Goal: Communication & Community: Answer question/provide support

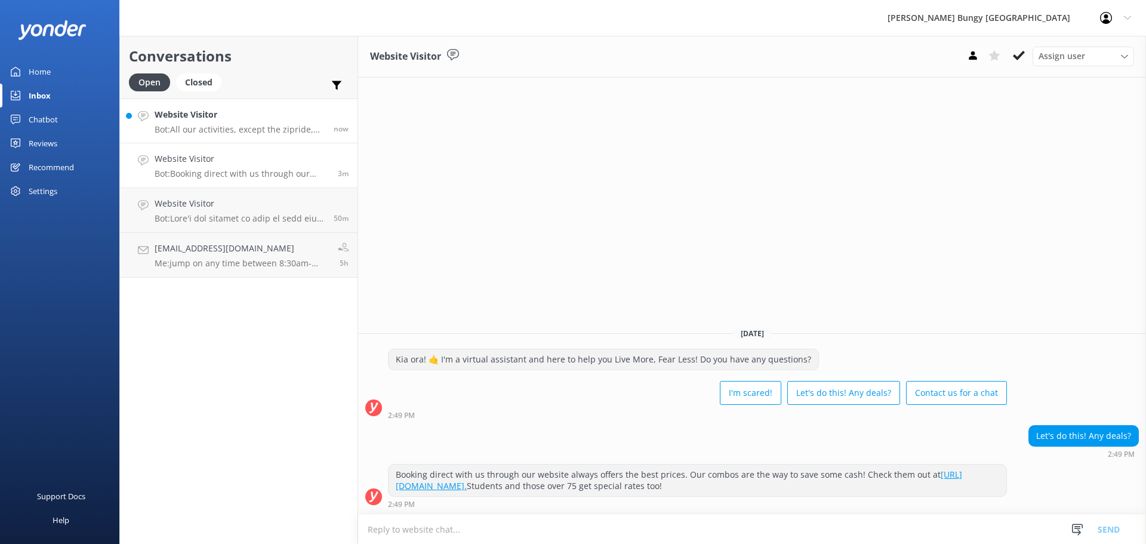
click at [239, 135] on link "Website Visitor Bot: All our activities, except the zipride, come with media pa…" at bounding box center [239, 120] width 238 height 45
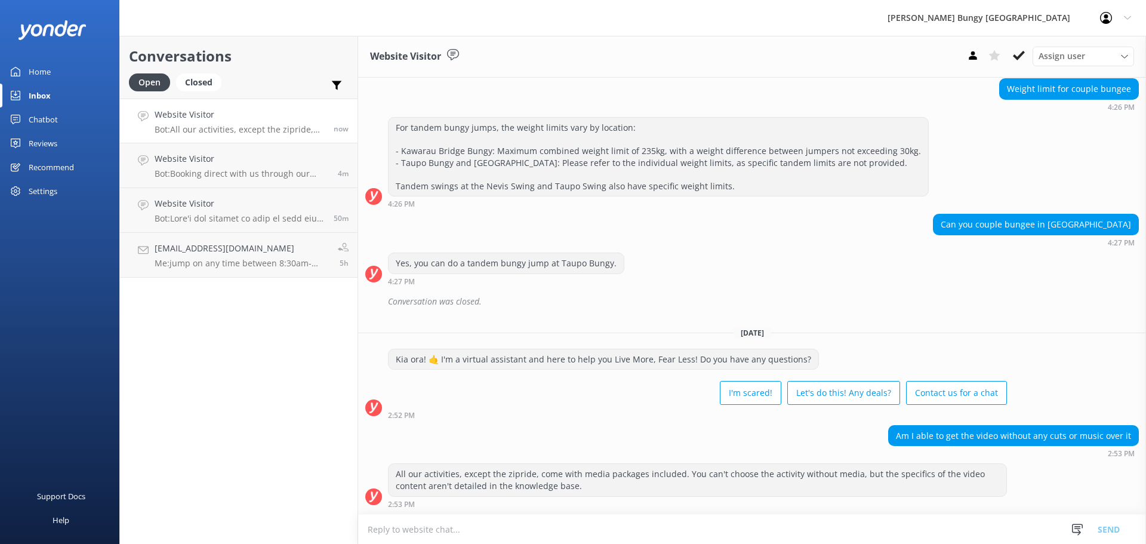
scroll to position [405, 0]
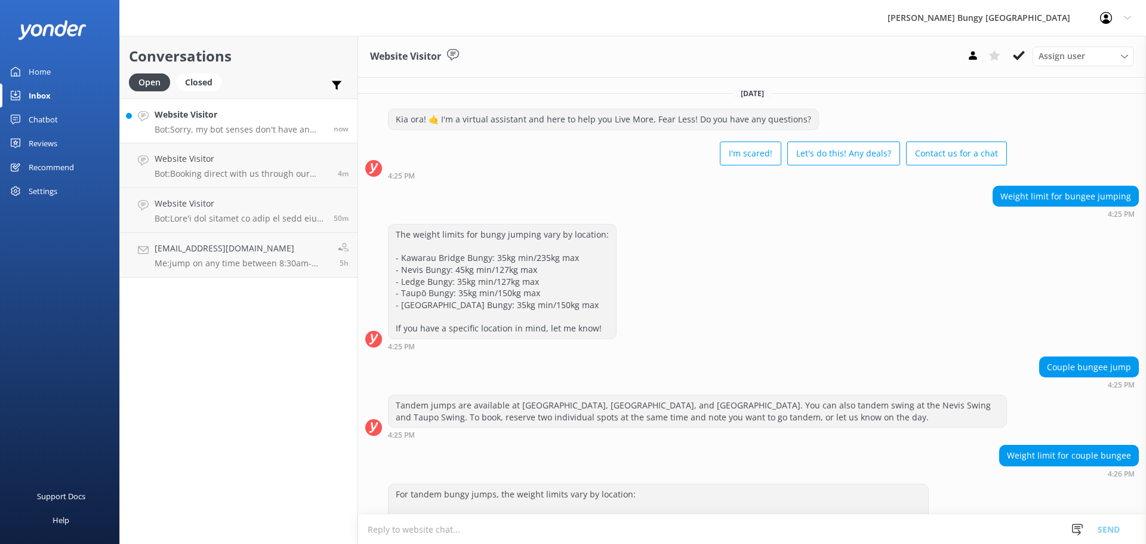
scroll to position [491, 0]
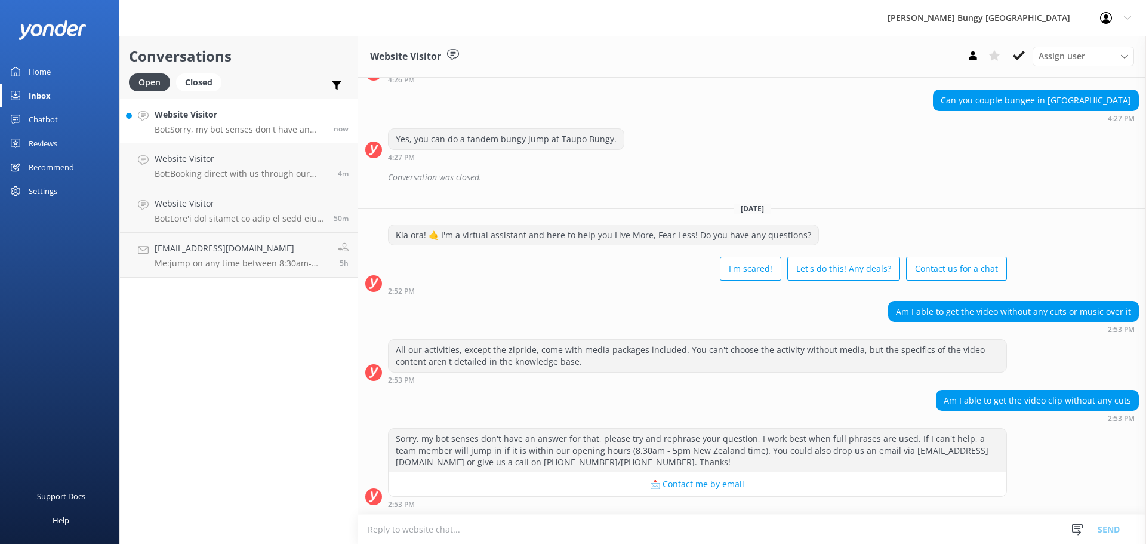
click at [777, 535] on textarea at bounding box center [752, 528] width 788 height 29
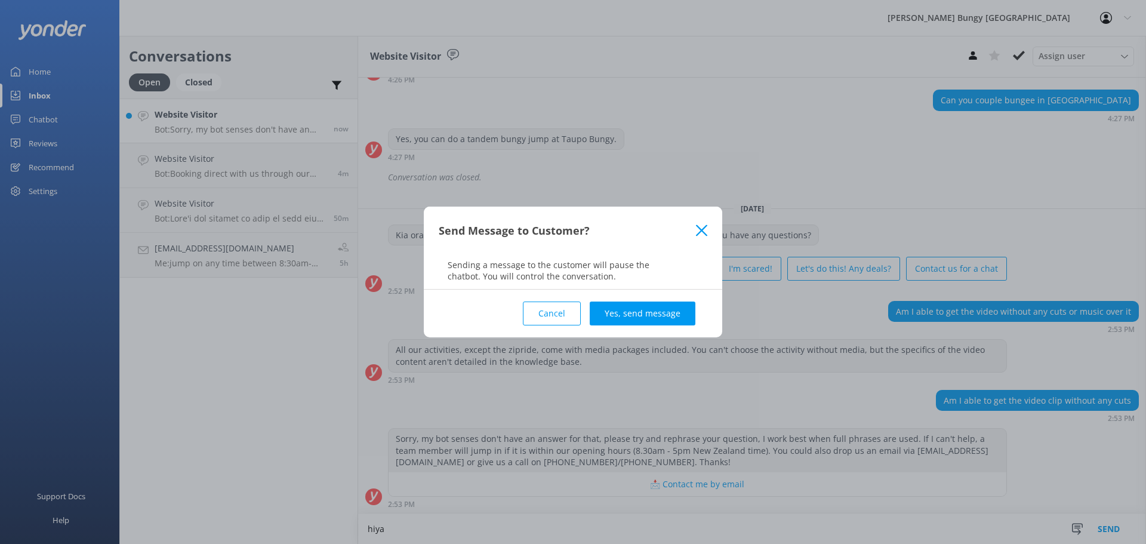
type textarea "hiya"
click at [634, 286] on div "Send Message to Customer? Sending a message to the customer will pause the chat…" at bounding box center [573, 247] width 298 height 83
click at [640, 306] on button "Yes, send message" at bounding box center [643, 313] width 106 height 24
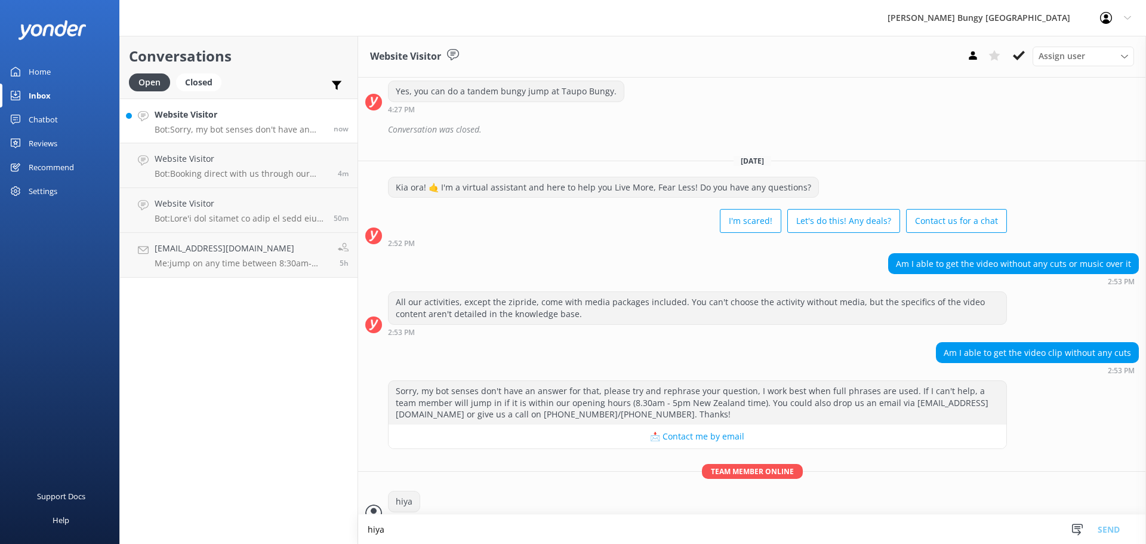
scroll to position [554, 0]
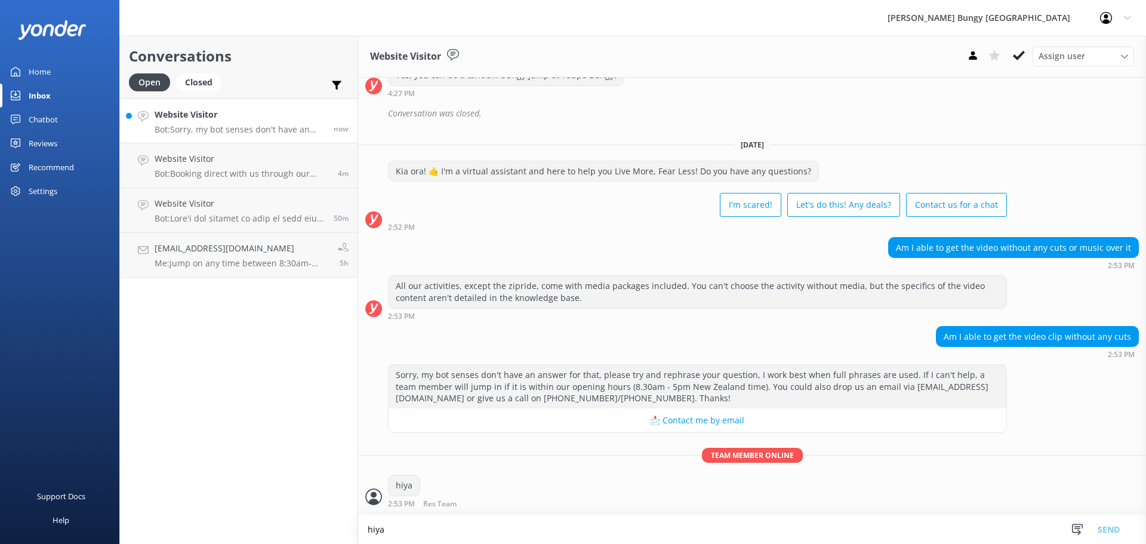
click at [727, 526] on textarea "hiya" at bounding box center [752, 528] width 788 height 29
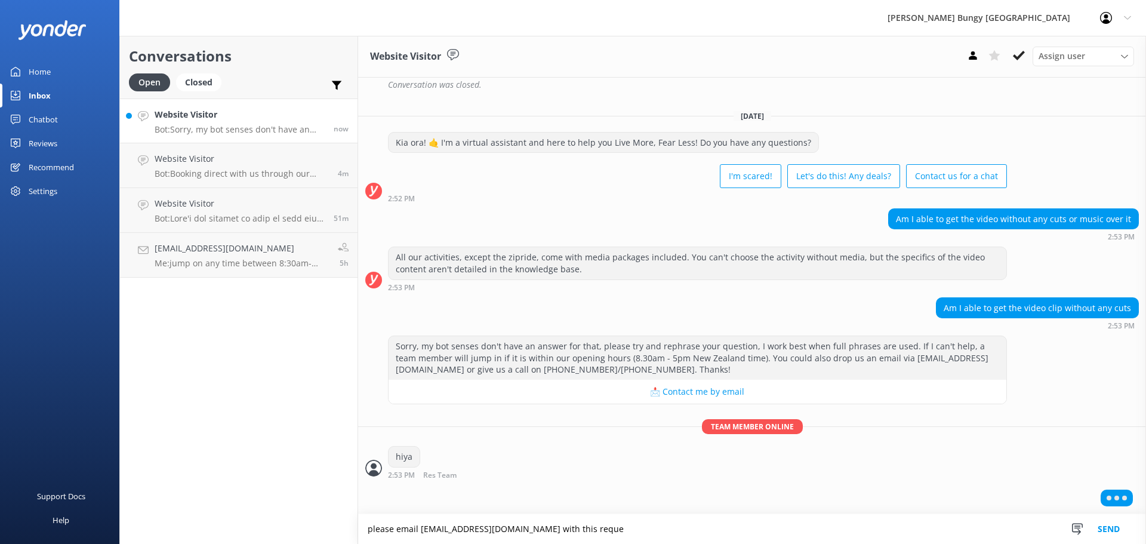
scroll to position [555, 0]
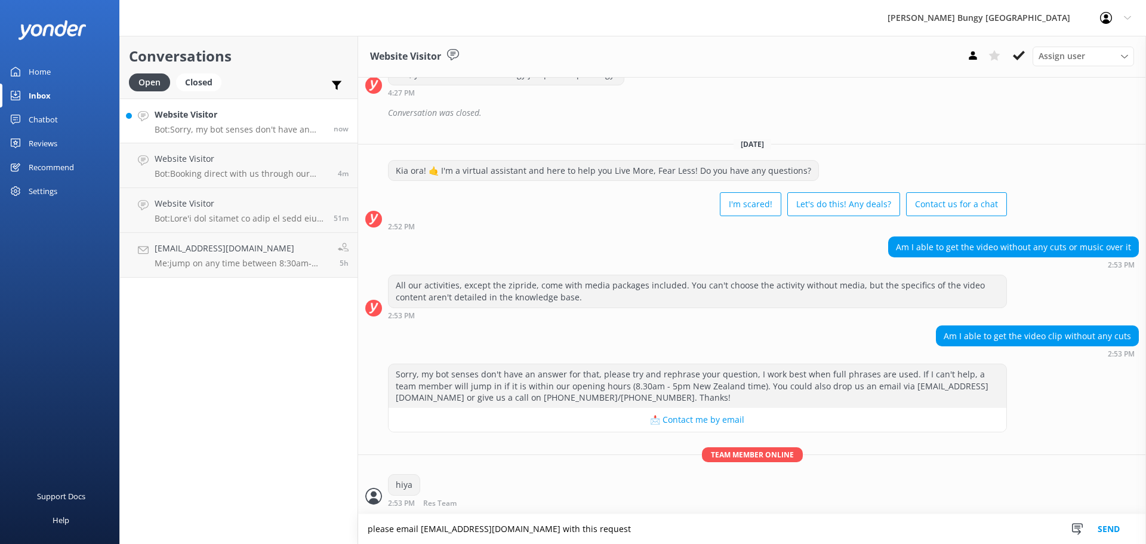
type textarea "please email [EMAIL_ADDRESS][DOMAIN_NAME] with this request"
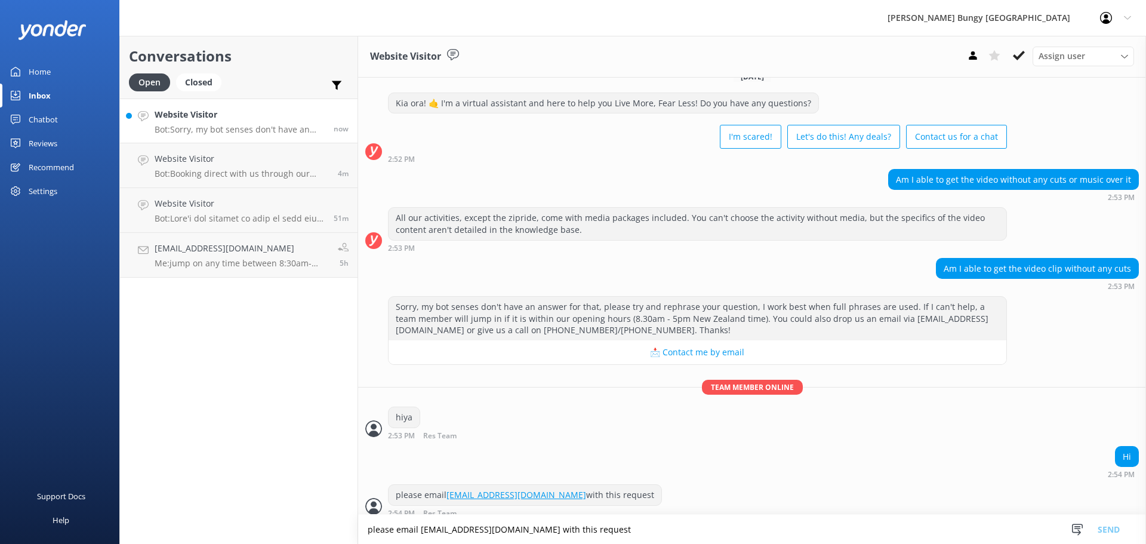
scroll to position [632, 0]
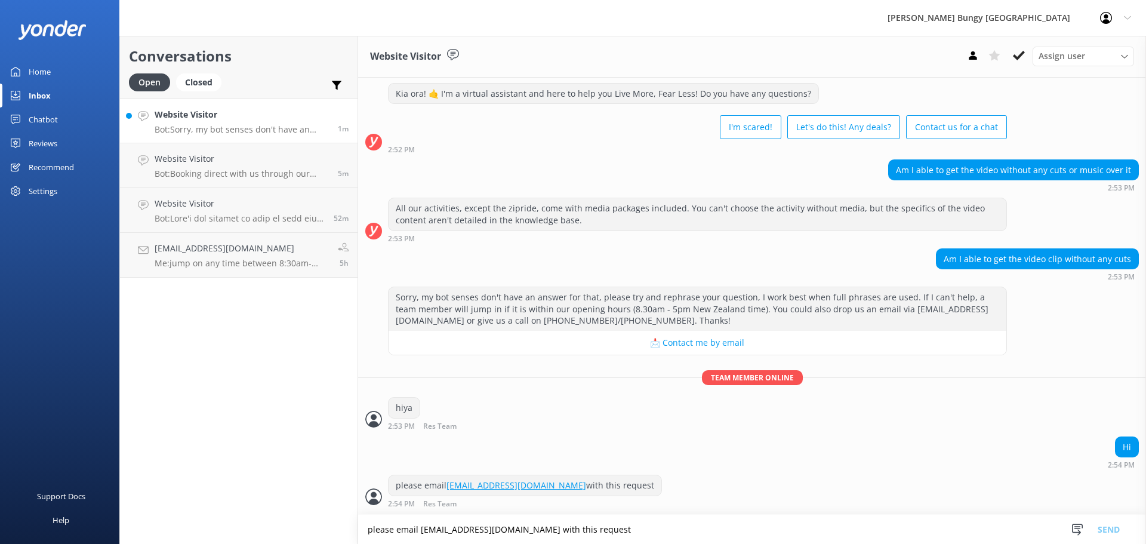
click at [171, 131] on p "Bot: Sorry, my bot senses don't have an answer for that, please try and rephras…" at bounding box center [242, 129] width 174 height 11
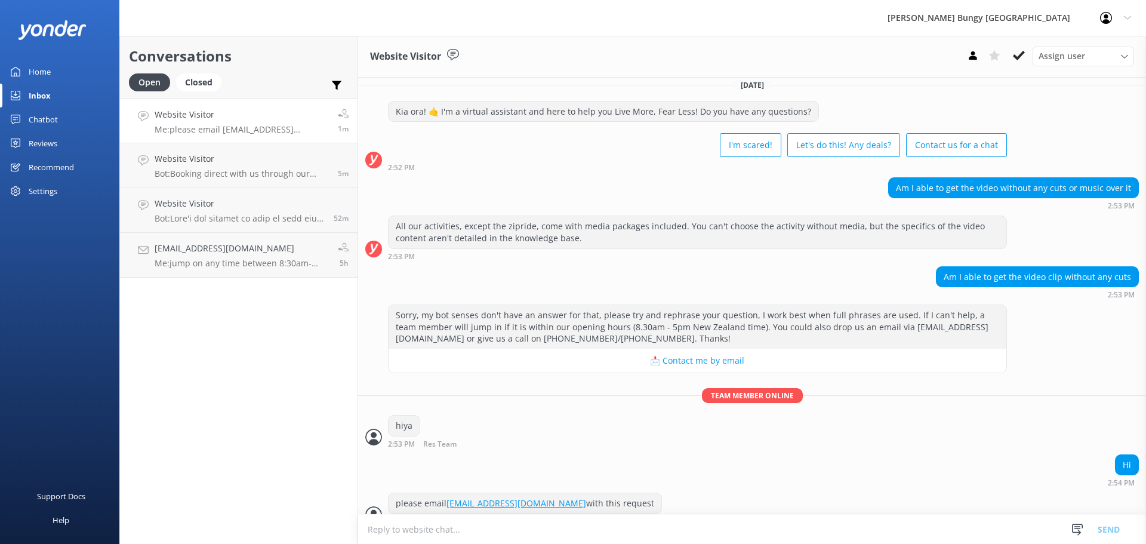
scroll to position [632, 0]
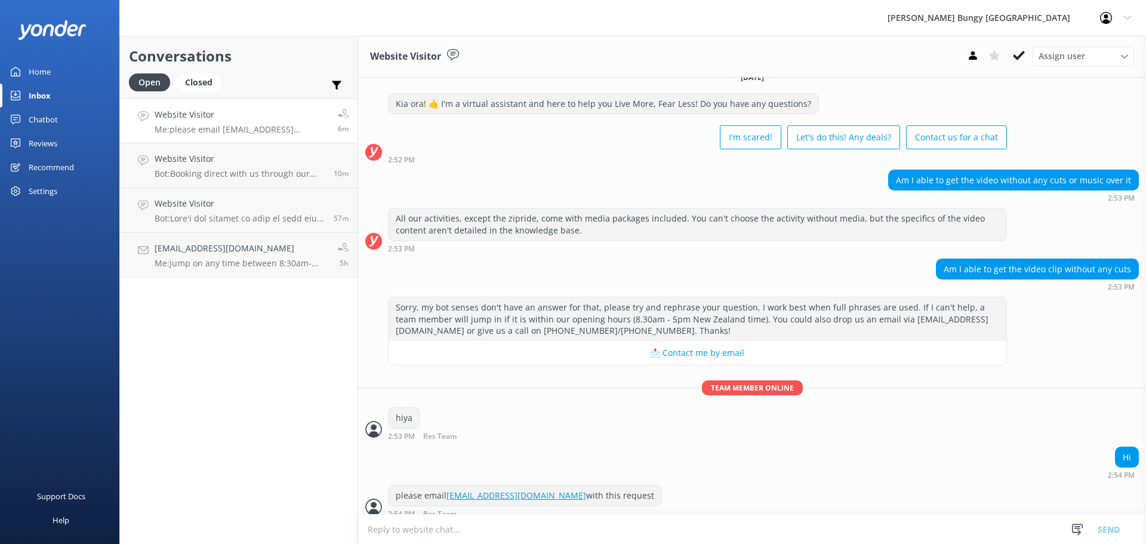
scroll to position [632, 0]
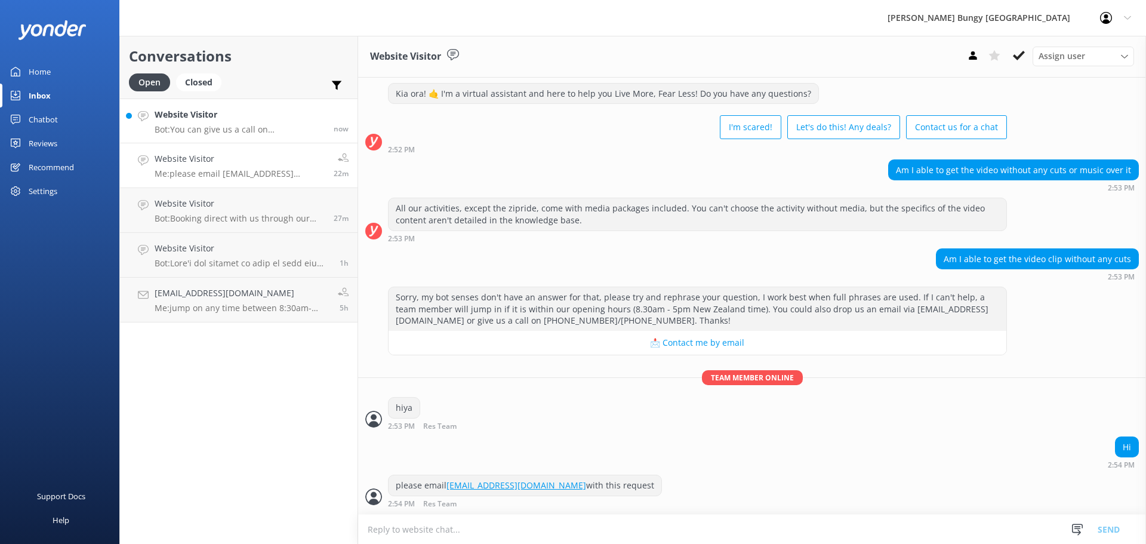
click at [227, 114] on h4 "Website Visitor" at bounding box center [240, 114] width 170 height 13
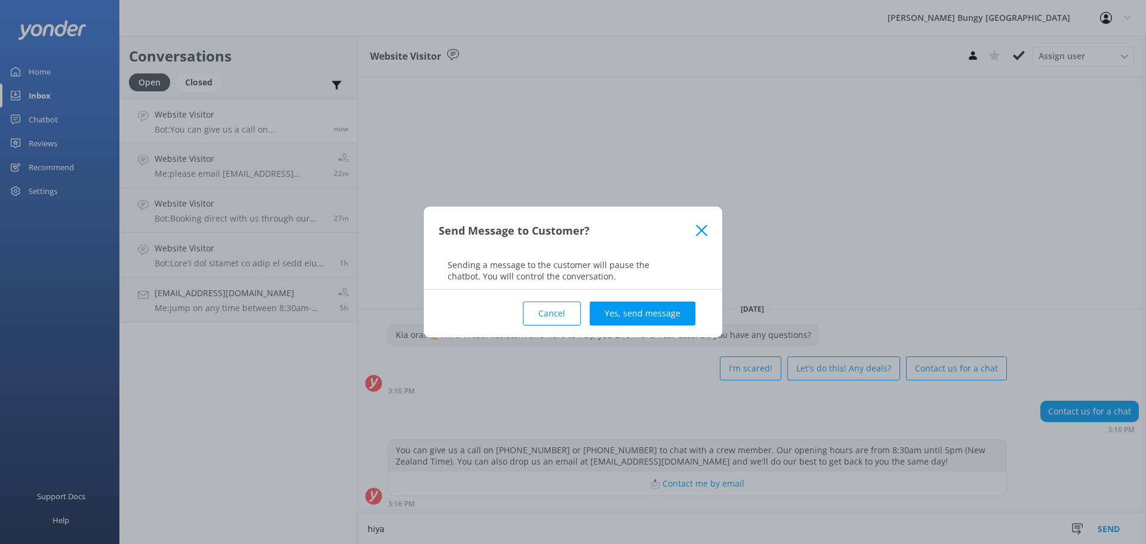
type textarea "hiya"
drag, startPoint x: 471, startPoint y: 508, endPoint x: 508, endPoint y: 572, distance: 73.8
click at [508, 543] on html "AJ Hackett Bungy New Zealand Profile Settings Logout Home Inbox Chatbot Content…" at bounding box center [573, 272] width 1146 height 544
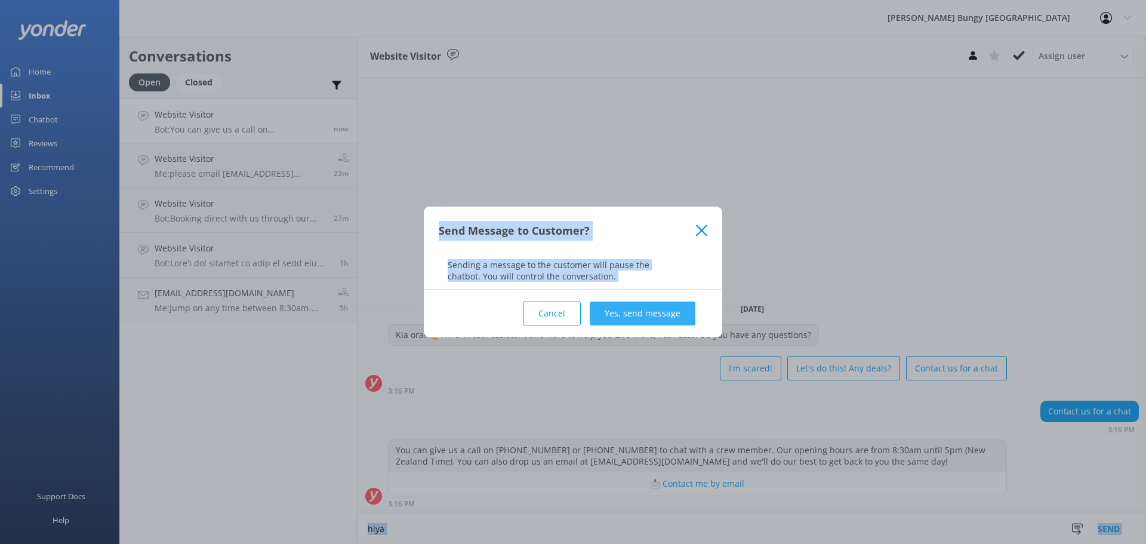
click at [631, 315] on button "Yes, send message" at bounding box center [643, 313] width 106 height 24
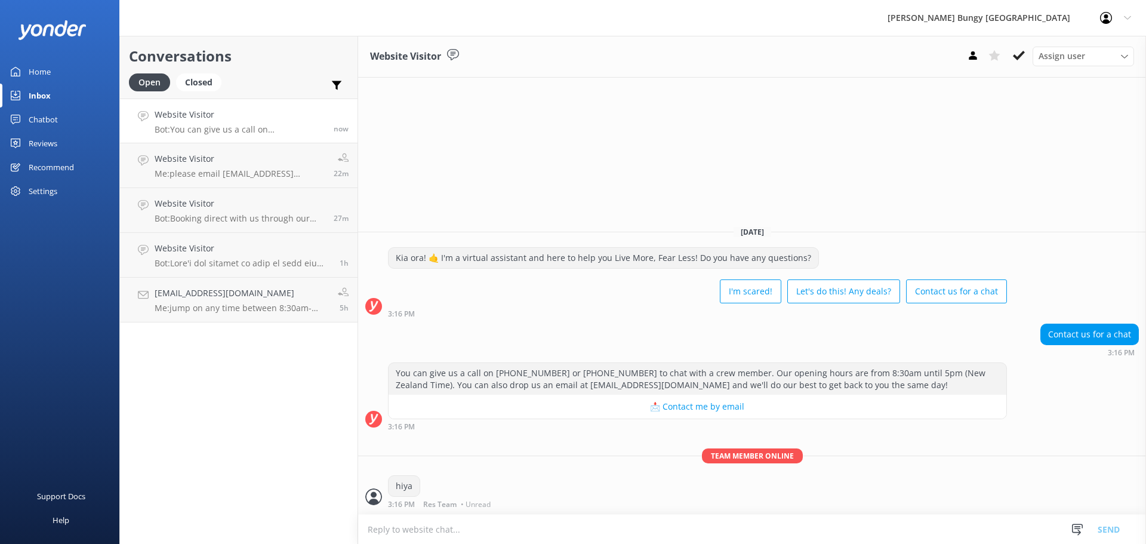
click at [652, 523] on textarea at bounding box center [752, 528] width 788 height 29
click at [804, 531] on textarea at bounding box center [752, 528] width 788 height 29
type textarea "how can we help?"
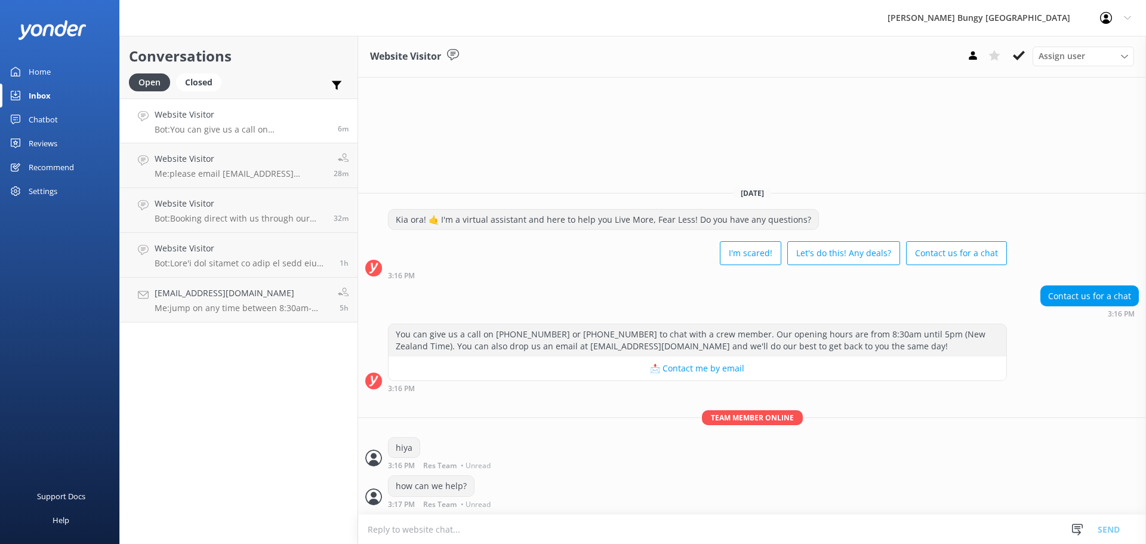
click at [991, 440] on div "hiya 3:16 PM Res Team • Unread" at bounding box center [752, 453] width 788 height 33
click at [1011, 57] on button at bounding box center [1018, 56] width 21 height 18
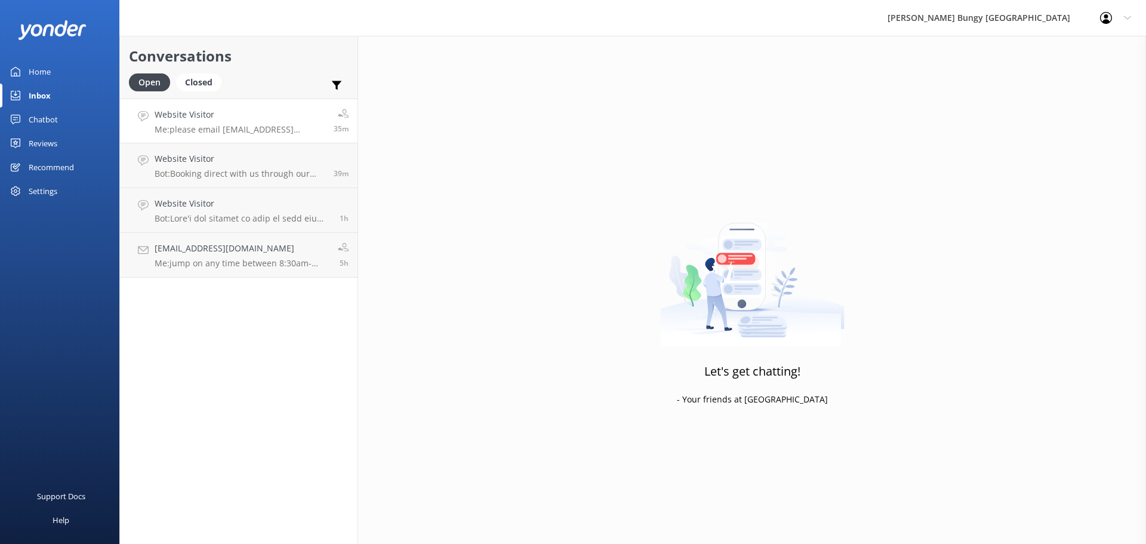
click at [193, 126] on p "Me: please email photovideo@bungy.co.nz with this request" at bounding box center [240, 129] width 170 height 11
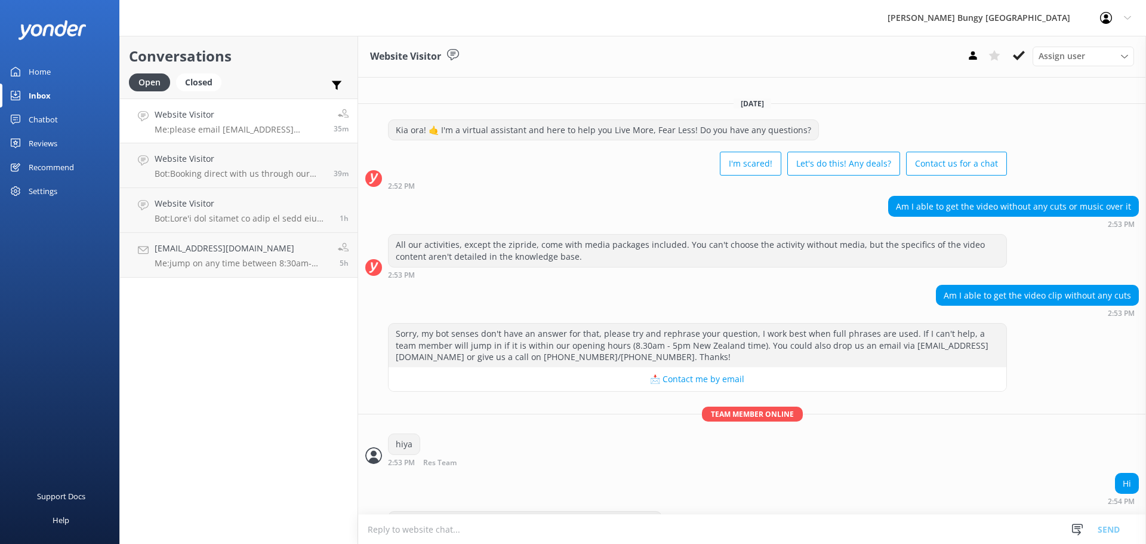
scroll to position [632, 0]
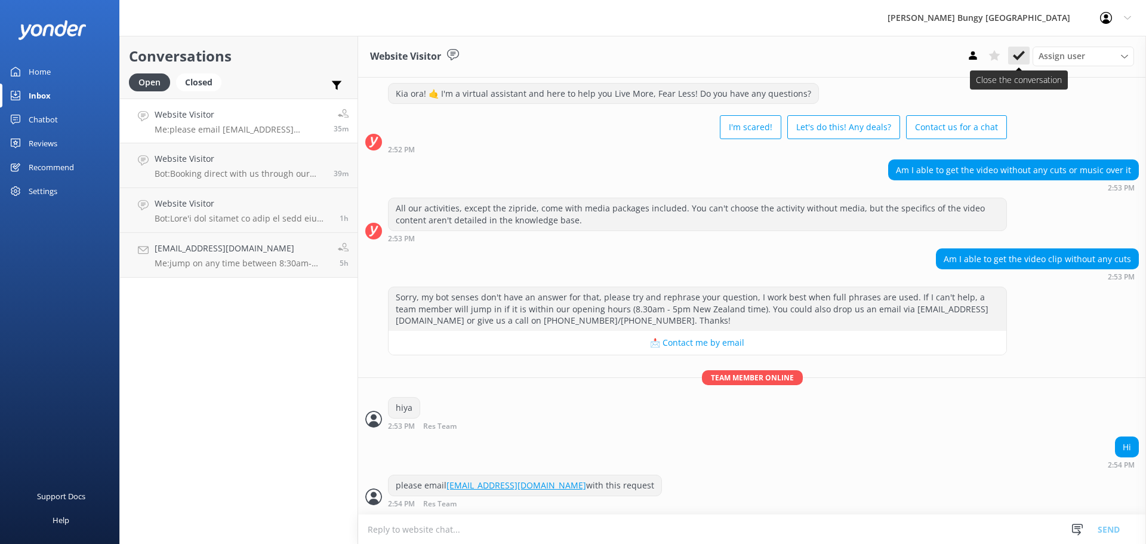
click at [1024, 53] on use at bounding box center [1019, 56] width 12 height 10
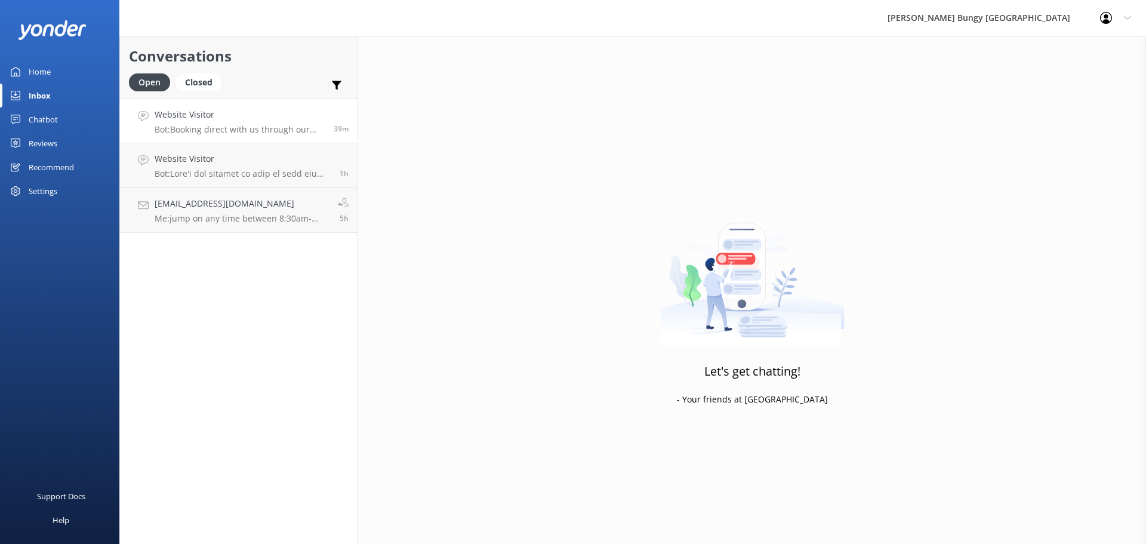
click at [215, 131] on p "Bot: Booking direct with us through our website always offers the best prices. …" at bounding box center [240, 129] width 170 height 11
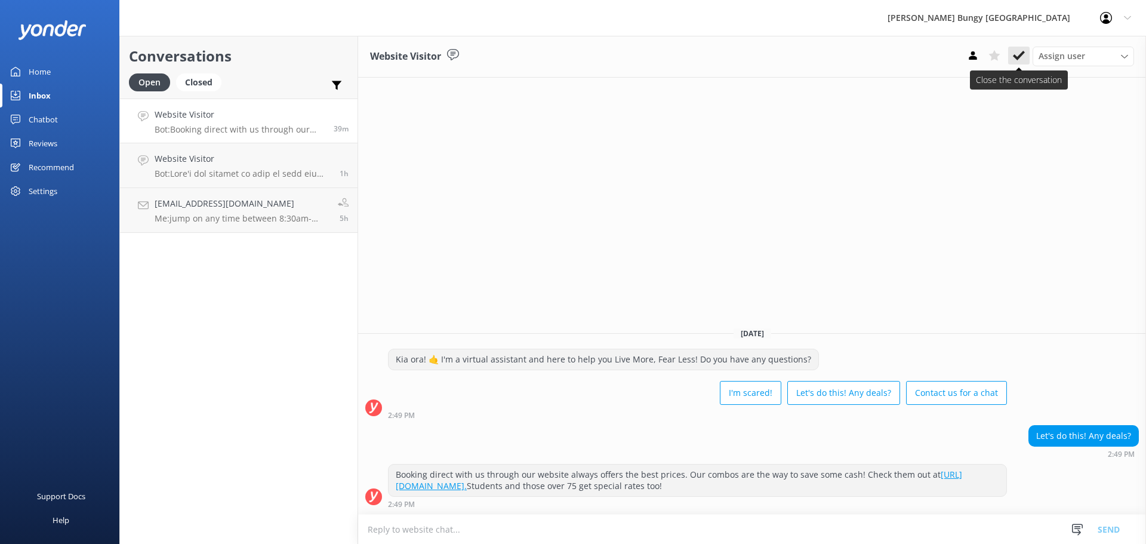
click at [1024, 52] on use at bounding box center [1019, 56] width 12 height 10
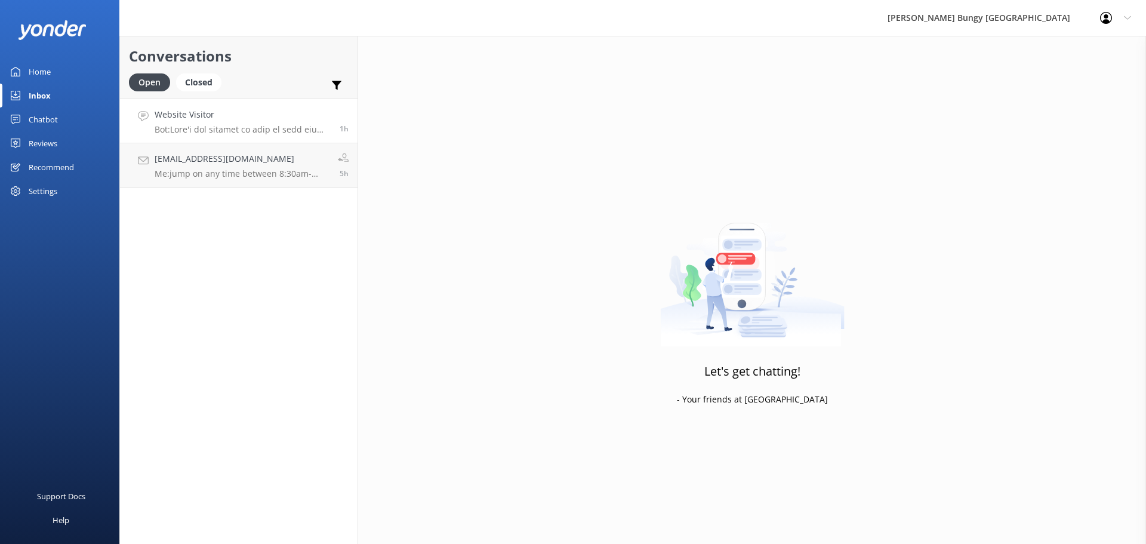
click at [313, 135] on link "Website Visitor Bot: 1h" at bounding box center [239, 120] width 238 height 45
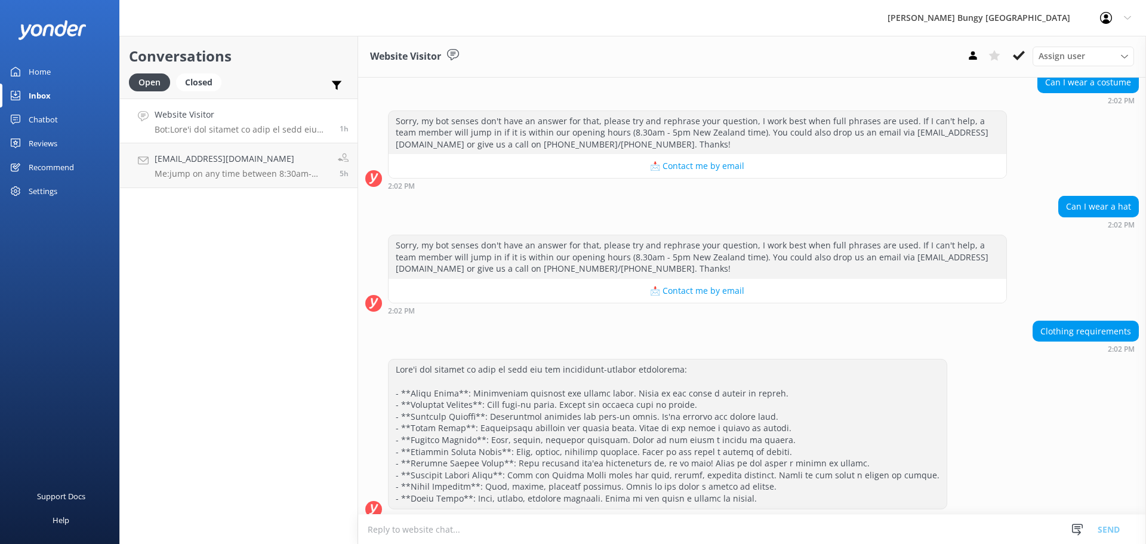
scroll to position [473, 0]
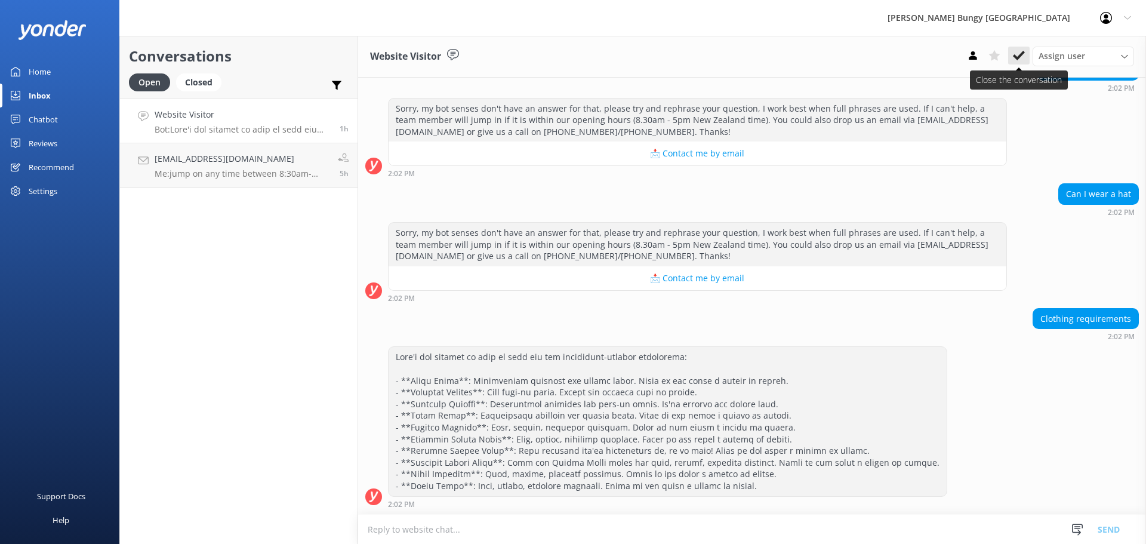
drag, startPoint x: 1022, startPoint y: 70, endPoint x: 1029, endPoint y: 54, distance: 17.6
click at [1028, 55] on div "Website Visitor Assign user Mike Voyce Michelle Gillard Tech Admin Dan Waugh Re…" at bounding box center [752, 57] width 788 height 42
click at [1021, 58] on icon at bounding box center [1019, 56] width 12 height 12
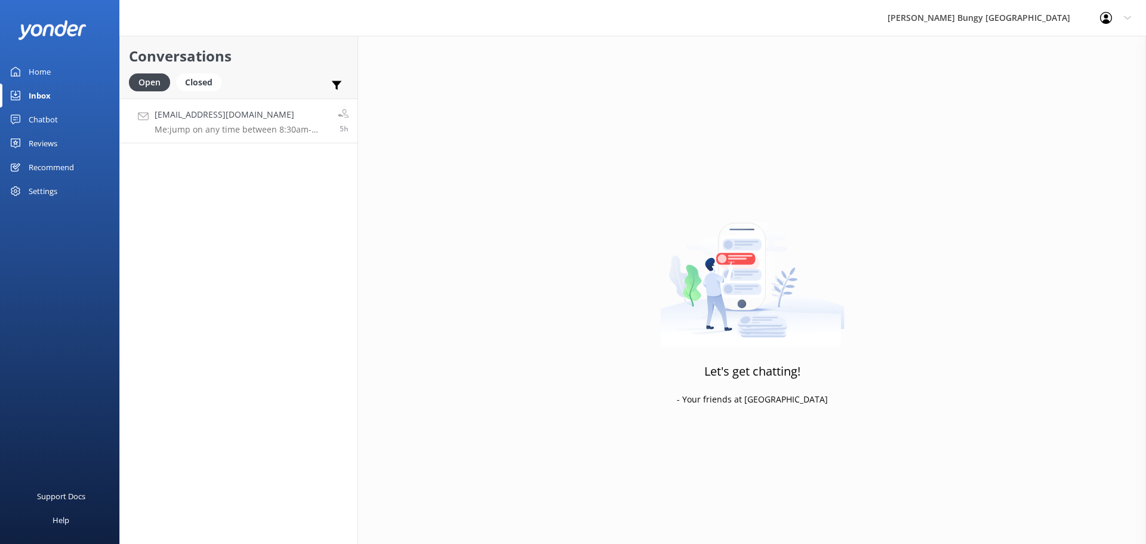
click at [320, 104] on link "rtridan@gmail.com Me: jump on any time between 8:30am-5pm NZT and someone will …" at bounding box center [239, 120] width 238 height 45
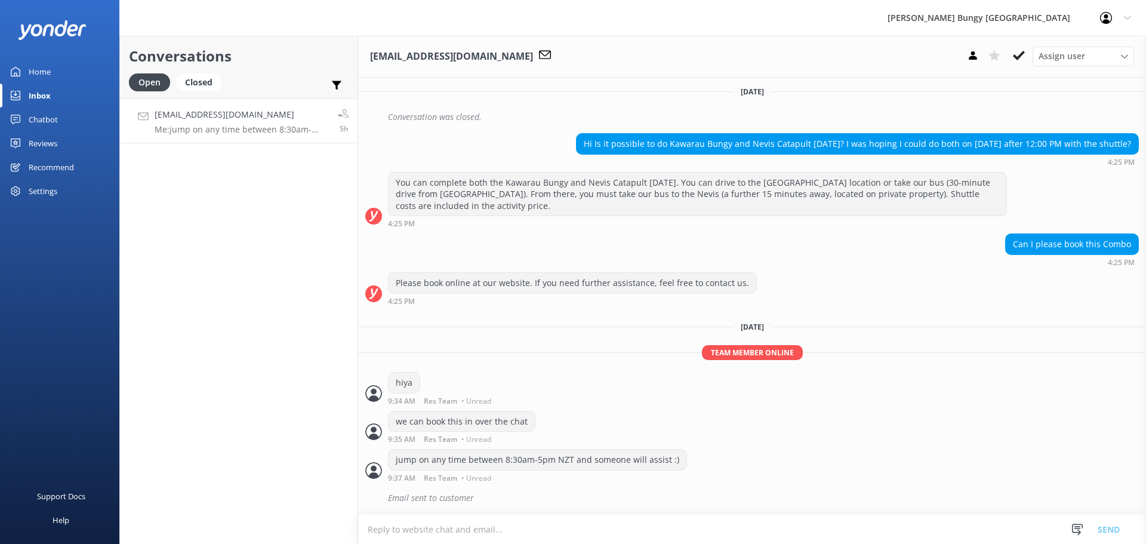
scroll to position [685, 0]
click at [1029, 373] on div "hiya 9:34 AM Res Team • Unread" at bounding box center [752, 388] width 788 height 33
click at [1035, 379] on div "hiya 9:34 AM Res Team • Unread" at bounding box center [752, 388] width 788 height 33
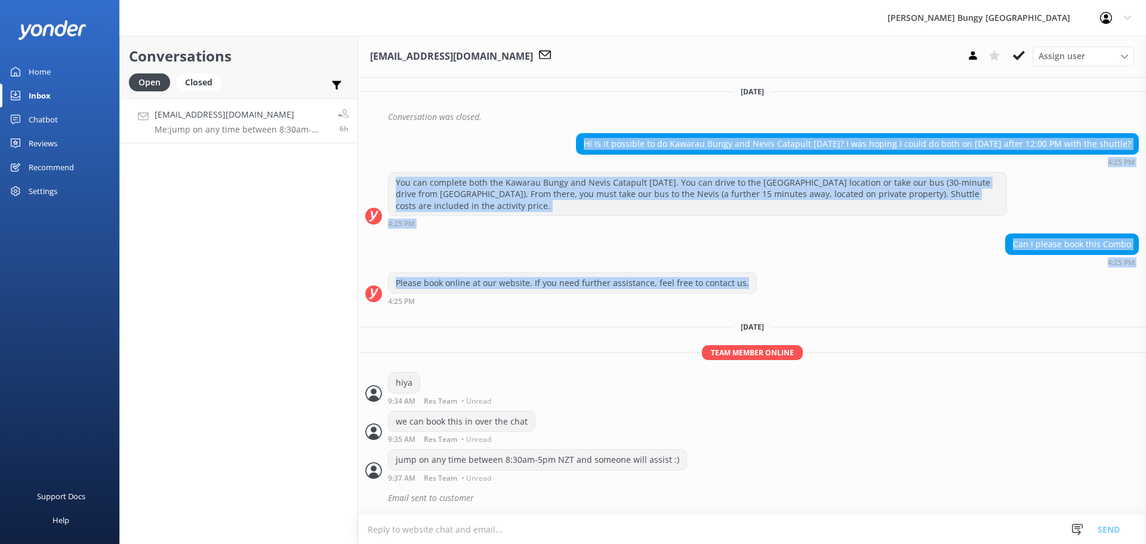
drag, startPoint x: 948, startPoint y: 130, endPoint x: 1092, endPoint y: 288, distance: 214.2
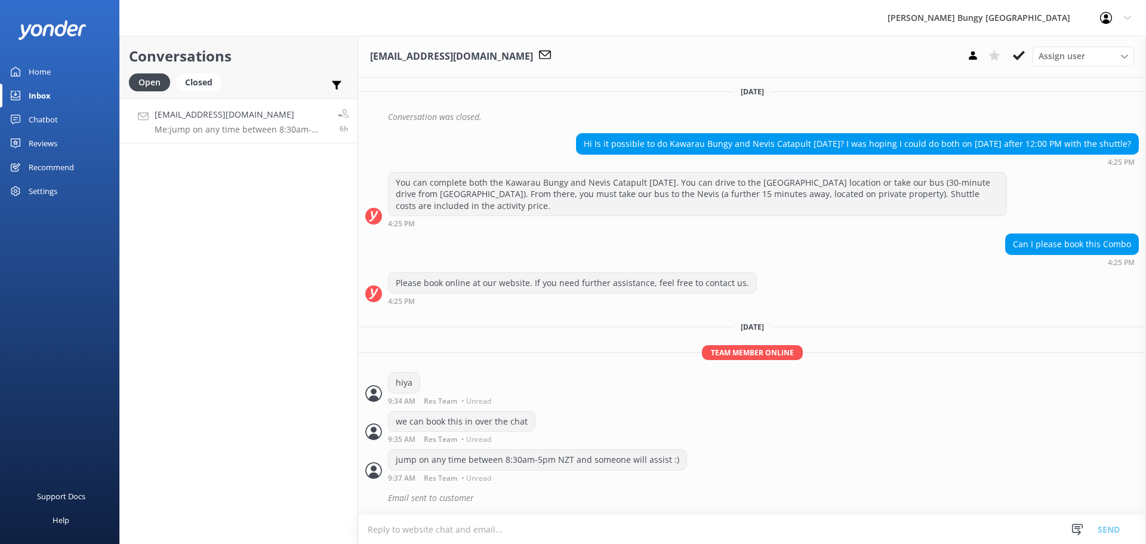
click at [1040, 332] on div "[DATE]" at bounding box center [752, 326] width 788 height 13
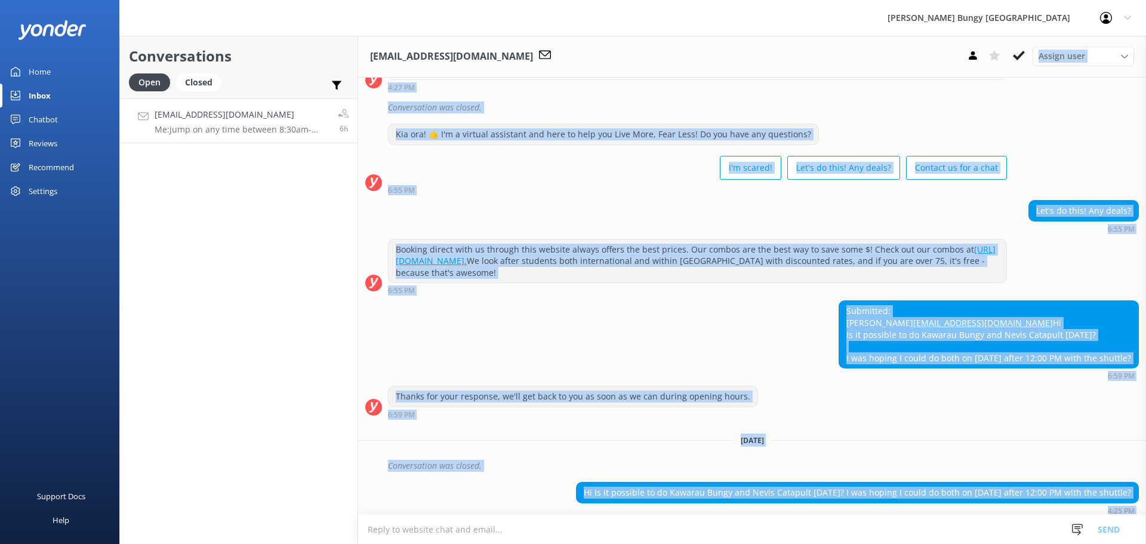
scroll to position [0, 0]
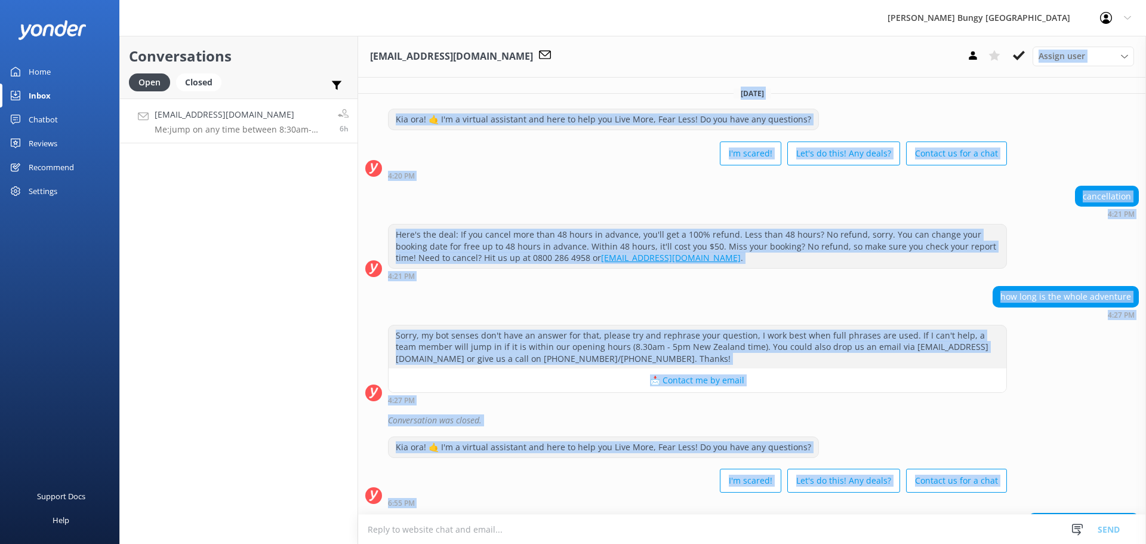
drag, startPoint x: 1018, startPoint y: 312, endPoint x: 891, endPoint y: -5, distance: 341.5
click at [891, 0] on html "AJ Hackett Bungy New Zealand Profile Settings Logout Home Inbox Chatbot Content…" at bounding box center [573, 272] width 1146 height 544
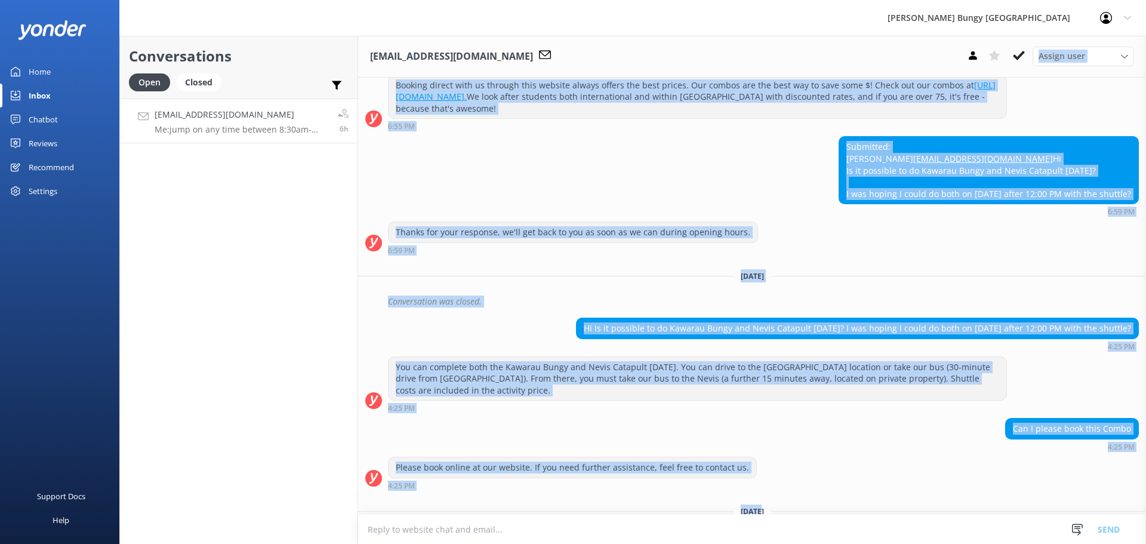
scroll to position [685, 0]
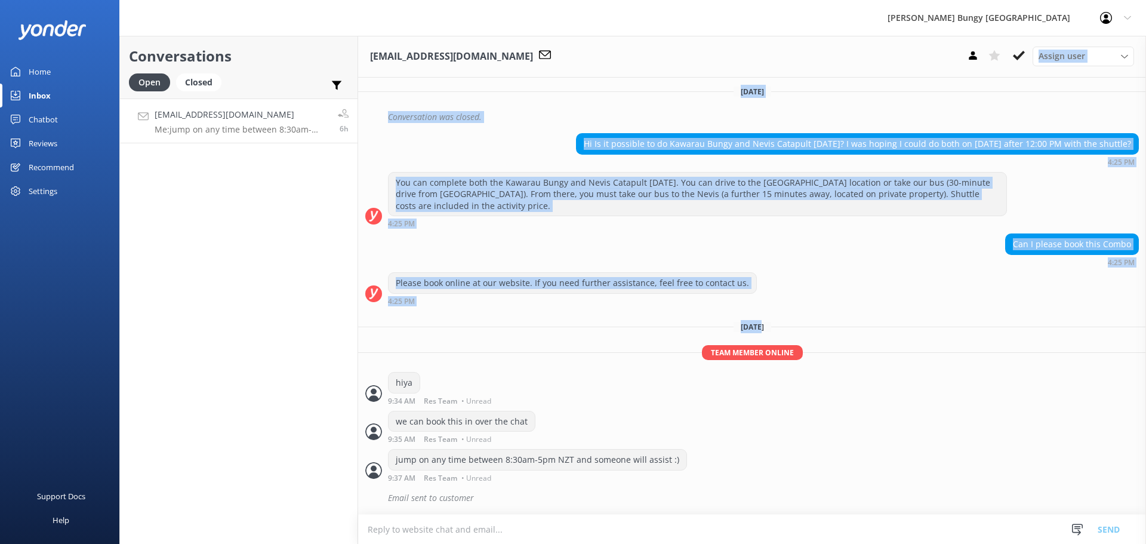
click at [1007, 278] on div "Please book online at our website. If you need further assistance, feel free to…" at bounding box center [752, 288] width 788 height 33
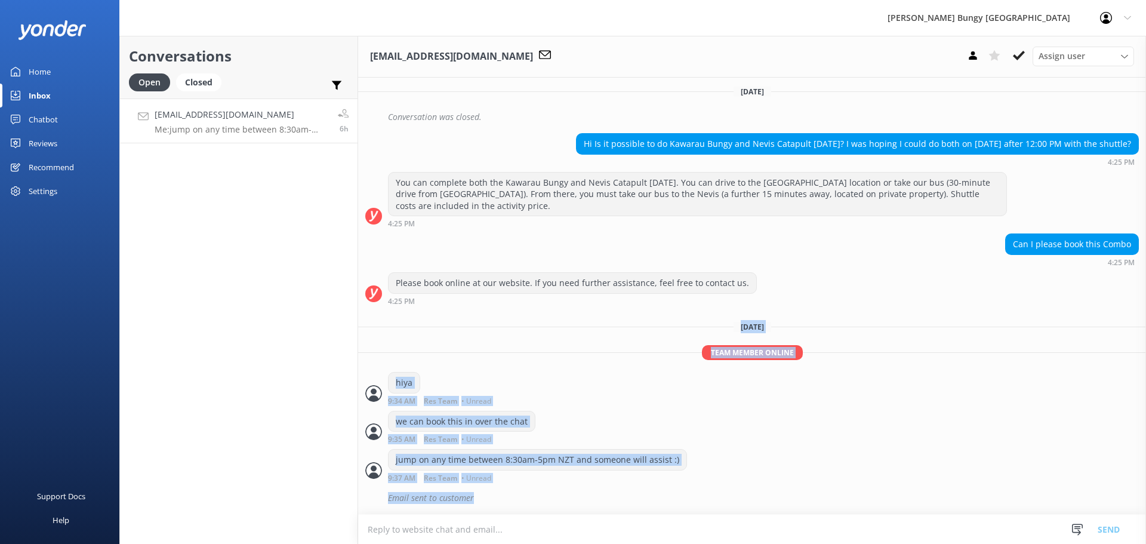
drag, startPoint x: 801, startPoint y: 307, endPoint x: 1003, endPoint y: 537, distance: 305.3
click at [1003, 537] on div "rtridan@gmail.com Assign user Mike Voyce Michelle Gillard Tech Admin Dan Waugh …" at bounding box center [752, 290] width 788 height 508
click at [974, 480] on div "jump on any time between 8:30am-5pm NZT and someone will assist :) 9:37 AM Res …" at bounding box center [752, 465] width 788 height 33
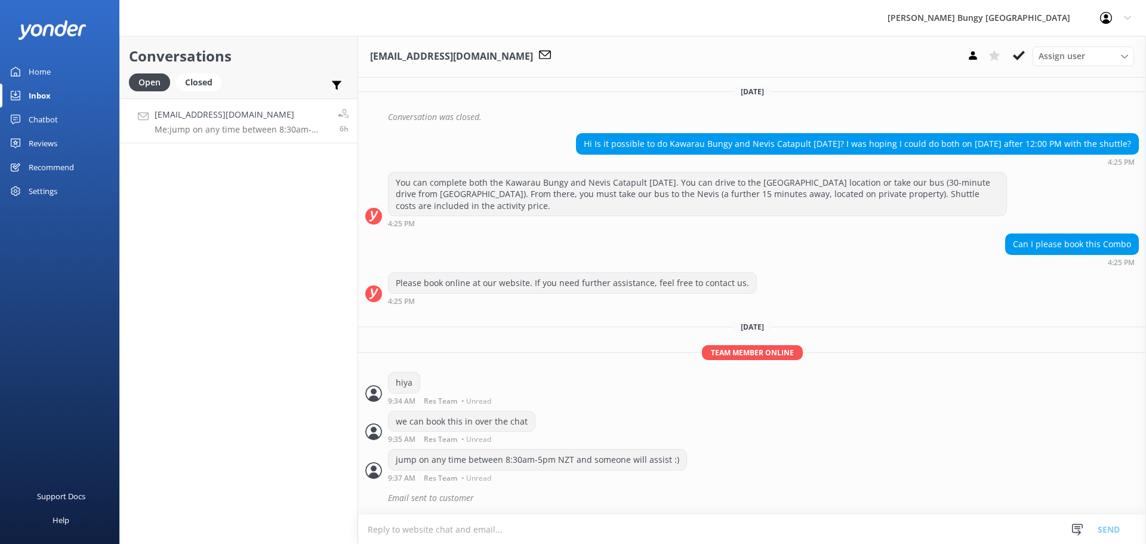
drag, startPoint x: 912, startPoint y: 527, endPoint x: 884, endPoint y: 491, distance: 45.1
click at [884, 491] on div "rtridan@gmail.com Assign user Mike Voyce Michelle Gillard Tech Admin Dan Waugh …" at bounding box center [752, 290] width 788 height 508
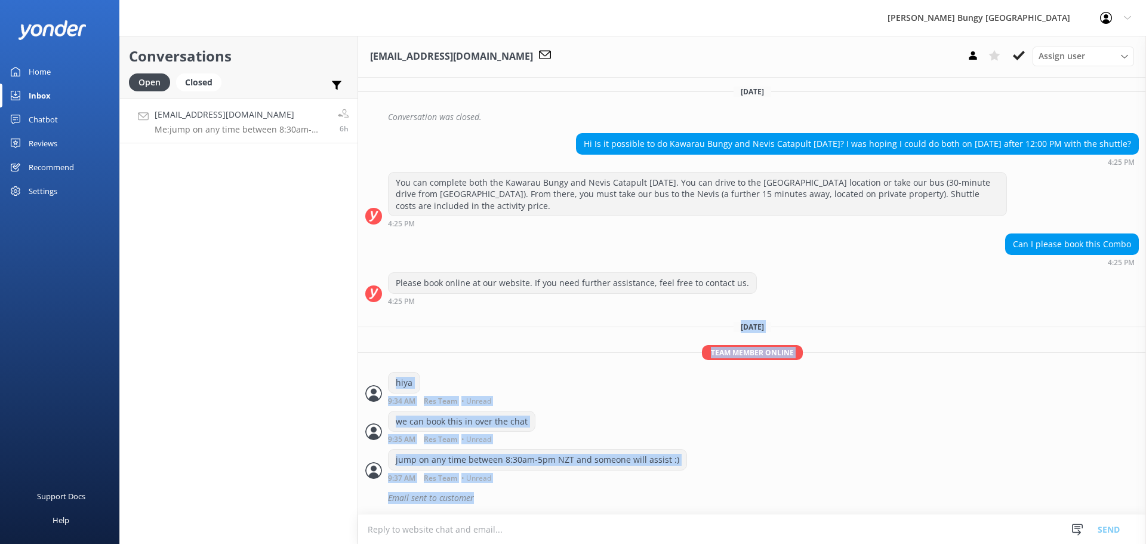
drag, startPoint x: 888, startPoint y: 513, endPoint x: 701, endPoint y: 307, distance: 278.0
click at [701, 307] on div "Please book online at our website. If you need further assistance, feel free to…" at bounding box center [752, 291] width 788 height 39
click at [866, 425] on div "we can book this in over the chat 9:35 AM Res Team • Unread" at bounding box center [752, 427] width 788 height 33
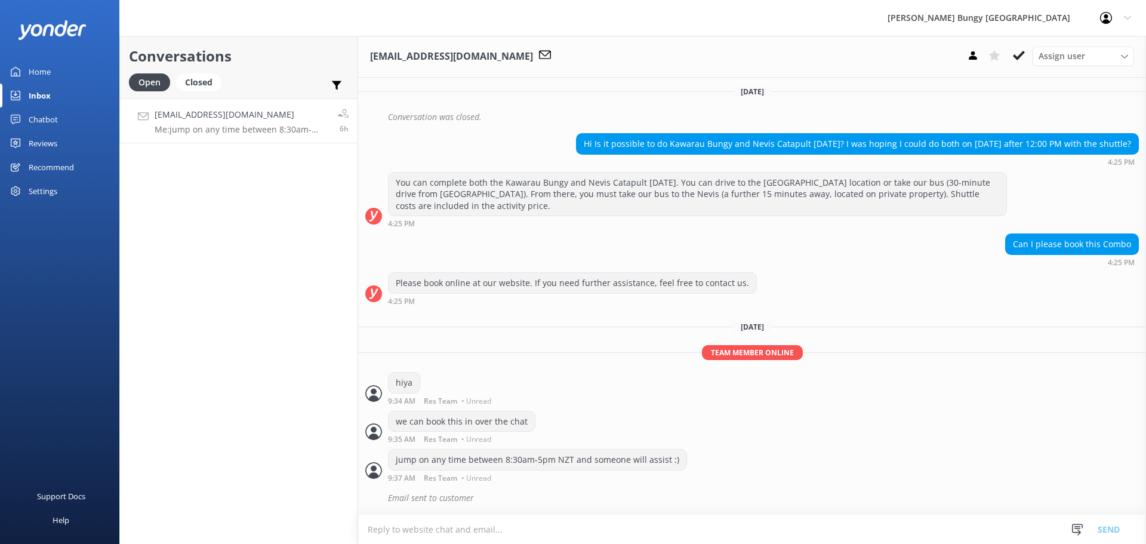
click at [663, 255] on div "Can I please book this Combo 4:25 PM" at bounding box center [752, 249] width 788 height 33
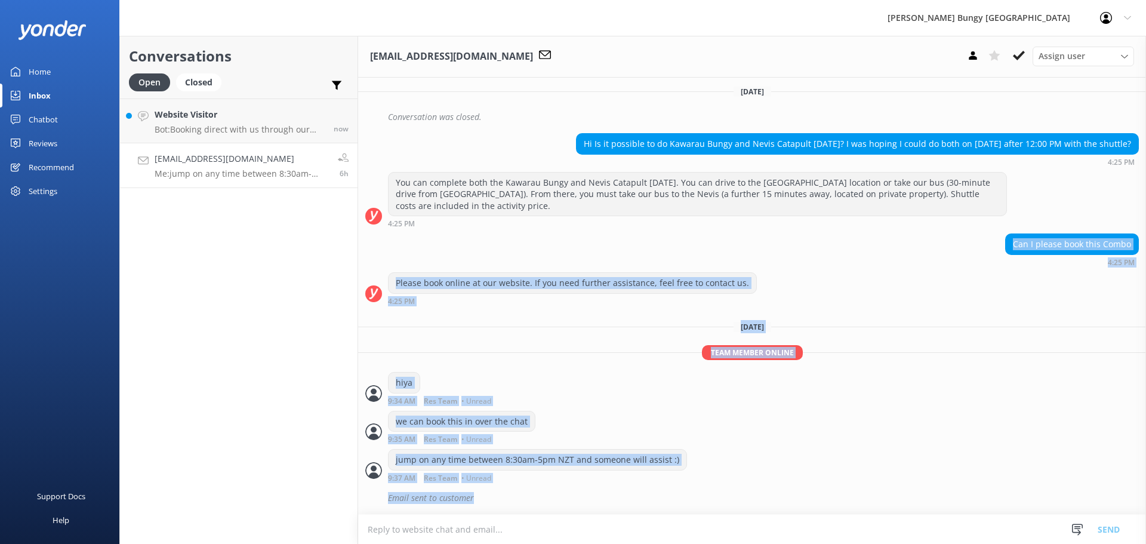
drag, startPoint x: 663, startPoint y: 255, endPoint x: 800, endPoint y: 492, distance: 273.3
click at [800, 492] on div "Email sent to customer" at bounding box center [763, 498] width 751 height 20
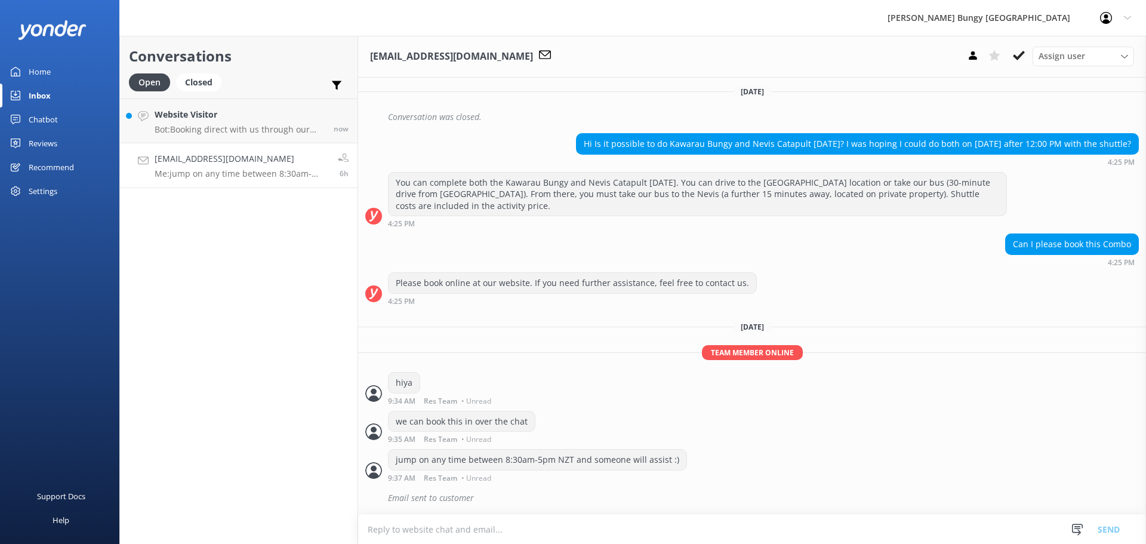
click at [206, 149] on link "rtridan@gmail.com Me: jump on any time between 8:30am-5pm NZT and someone will …" at bounding box center [239, 165] width 238 height 45
click at [218, 143] on link "rtridan@gmail.com Me: jump on any time between 8:30am-5pm NZT and someone will …" at bounding box center [239, 165] width 238 height 45
click at [212, 95] on div "Open Closed" at bounding box center [178, 87] width 98 height 29
drag, startPoint x: 215, startPoint y: 98, endPoint x: 205, endPoint y: 98, distance: 10.1
click at [208, 98] on div "Open Closed" at bounding box center [178, 87] width 98 height 29
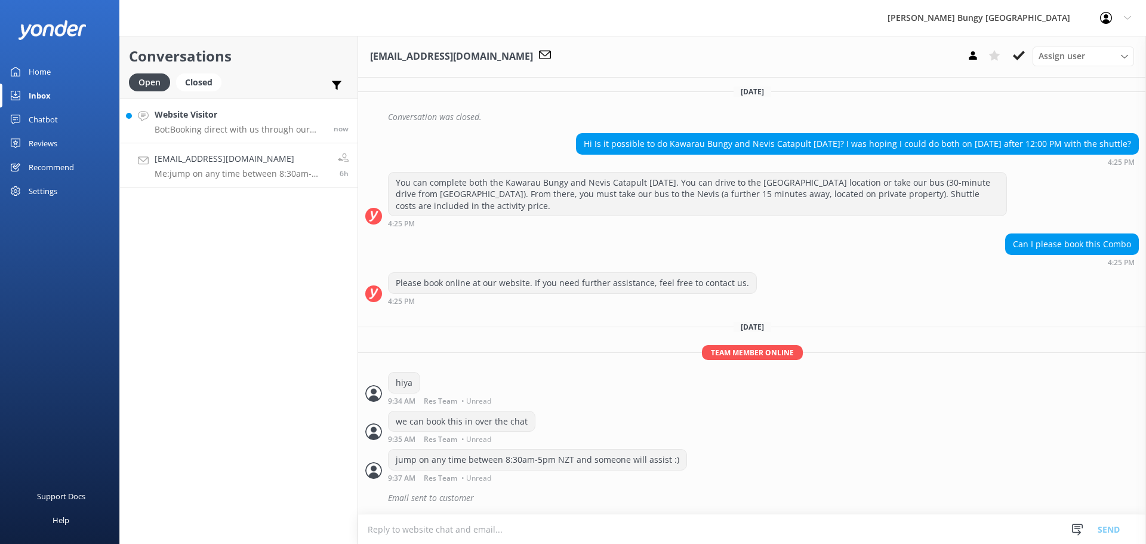
click at [249, 104] on link "Website Visitor Bot: Booking direct with us through our website always offers t…" at bounding box center [239, 120] width 238 height 45
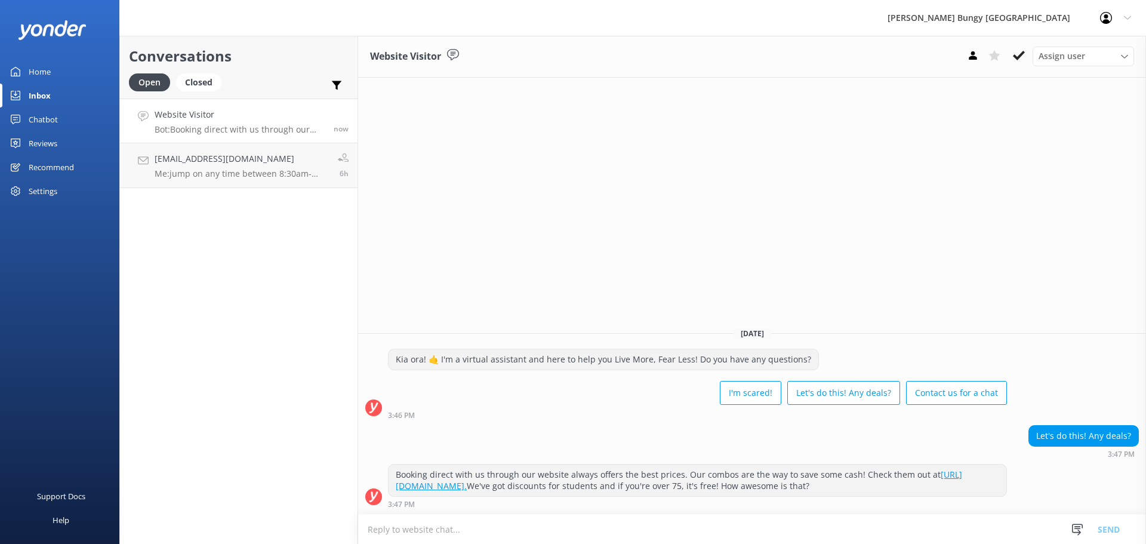
click at [1003, 289] on div "Website Visitor Assign user [PERSON_NAME] [PERSON_NAME] Tech Admin [PERSON_NAME…" at bounding box center [752, 290] width 788 height 508
click at [1010, 280] on div "Website Visitor Assign user [PERSON_NAME] [PERSON_NAME] Tech Admin [PERSON_NAME…" at bounding box center [752, 290] width 788 height 508
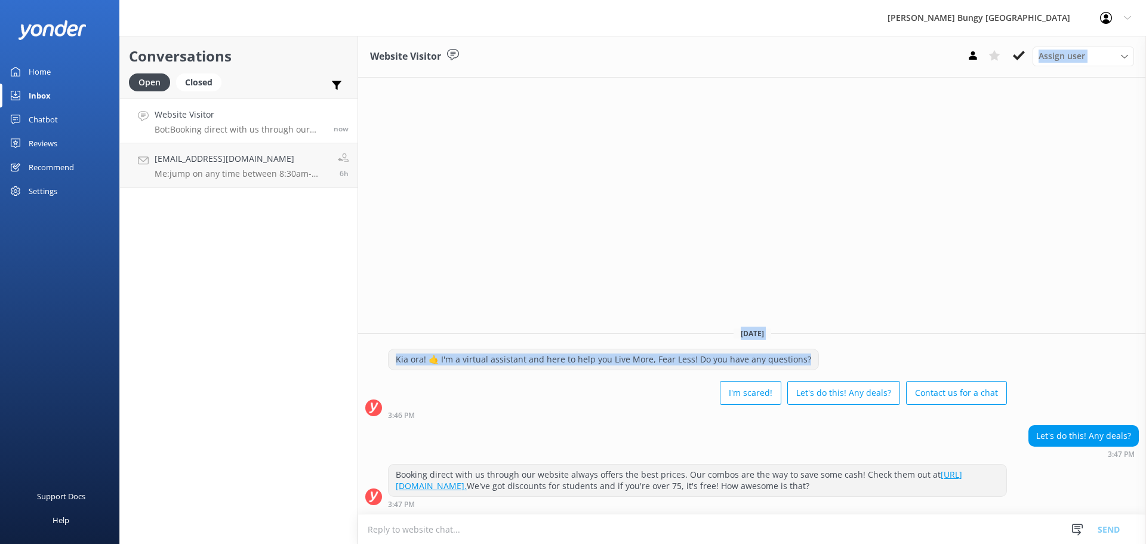
drag, startPoint x: 859, startPoint y: 119, endPoint x: 828, endPoint y: 352, distance: 234.8
click at [828, 352] on div "Website Visitor Assign user [PERSON_NAME] [PERSON_NAME] Tech Admin [PERSON_NAME…" at bounding box center [752, 290] width 788 height 508
click at [462, 204] on div "Website Visitor Assign user [PERSON_NAME] [PERSON_NAME] Tech Admin [PERSON_NAME…" at bounding box center [752, 290] width 788 height 508
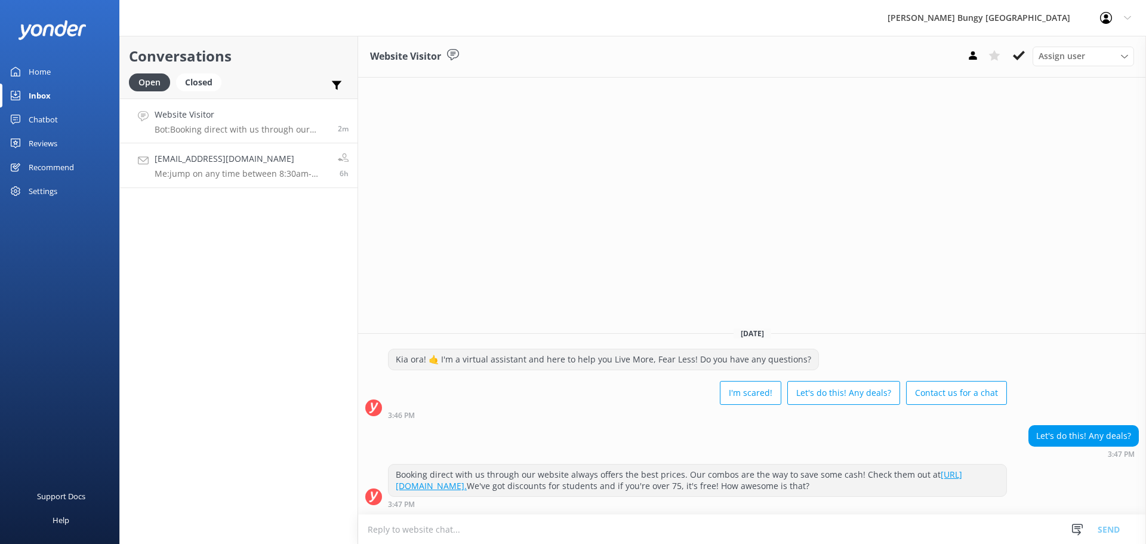
click at [240, 158] on h4 "[EMAIL_ADDRESS][DOMAIN_NAME]" at bounding box center [242, 158] width 174 height 13
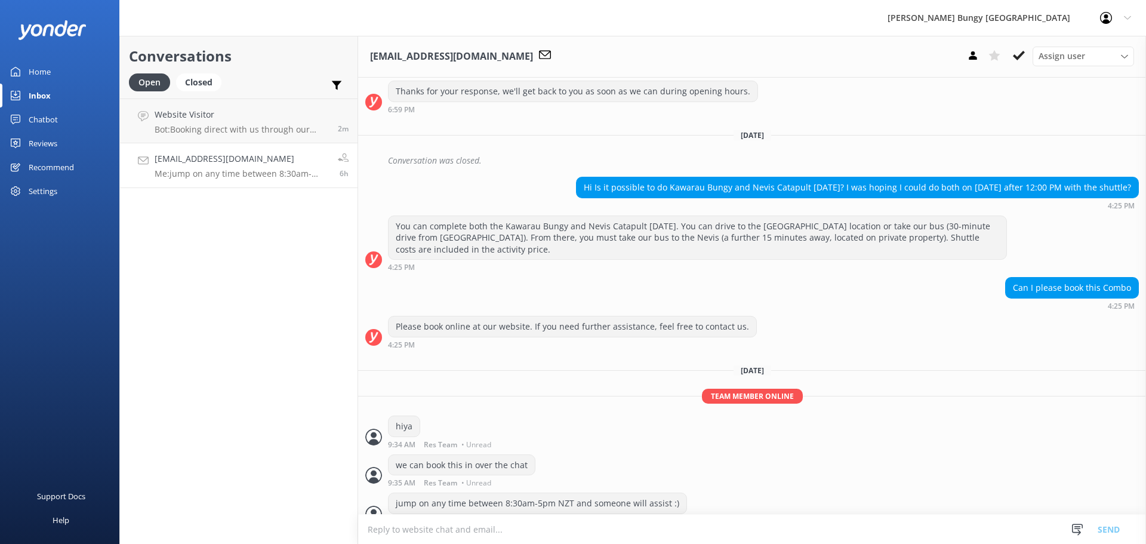
scroll to position [685, 0]
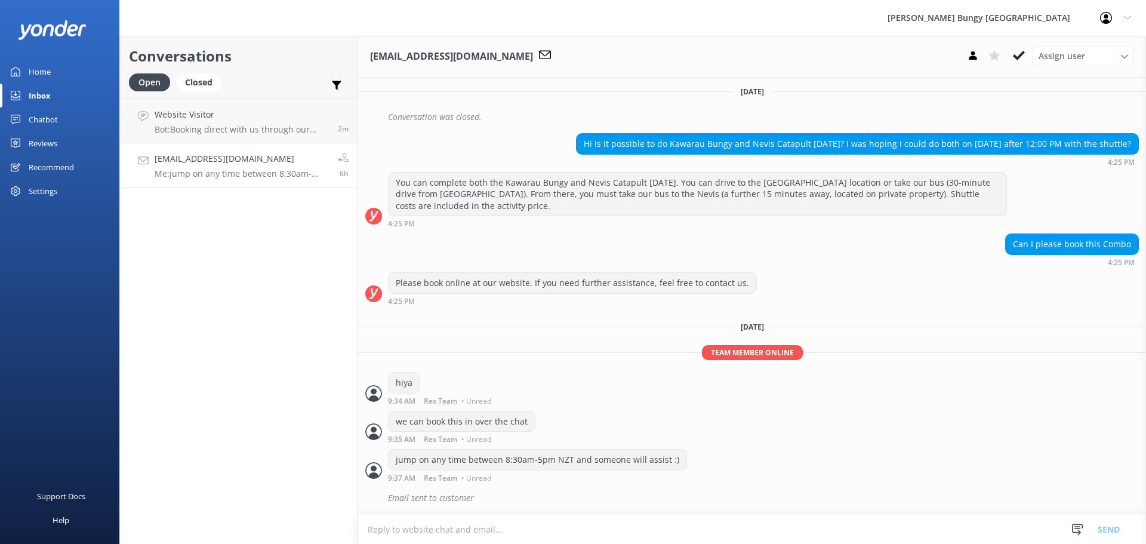
scroll to position [685, 0]
click at [256, 149] on link "[EMAIL_ADDRESS][DOMAIN_NAME] Me: jump on any time between 8:30am-5pm NZT and so…" at bounding box center [239, 165] width 238 height 45
click at [260, 110] on h4 "Website Visitor" at bounding box center [242, 114] width 174 height 13
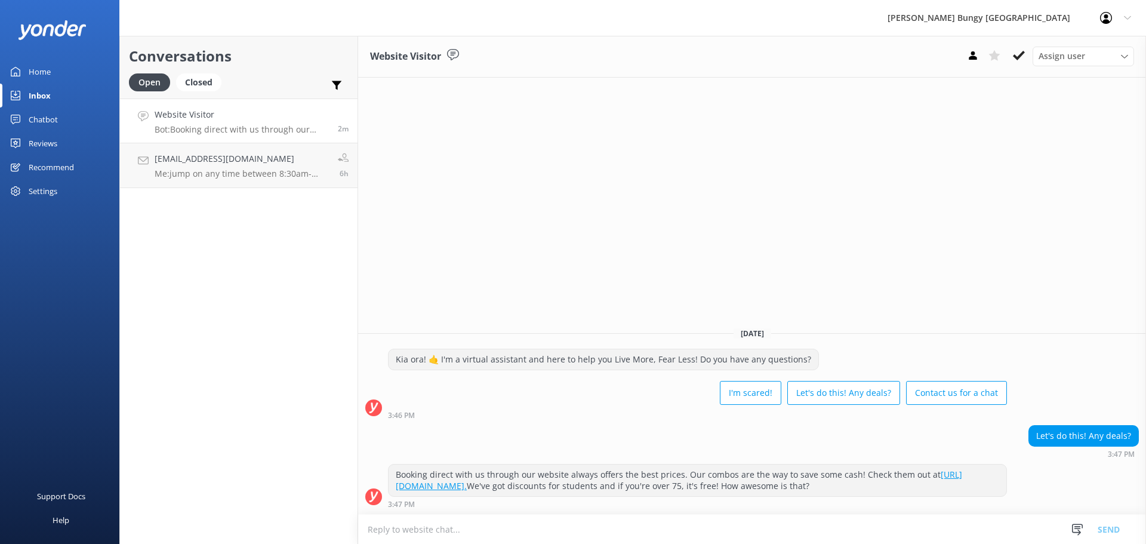
click at [744, 154] on div "Website Visitor Assign user Mike Voyce Michelle Gillard Tech Admin Dan Waugh Re…" at bounding box center [752, 290] width 788 height 508
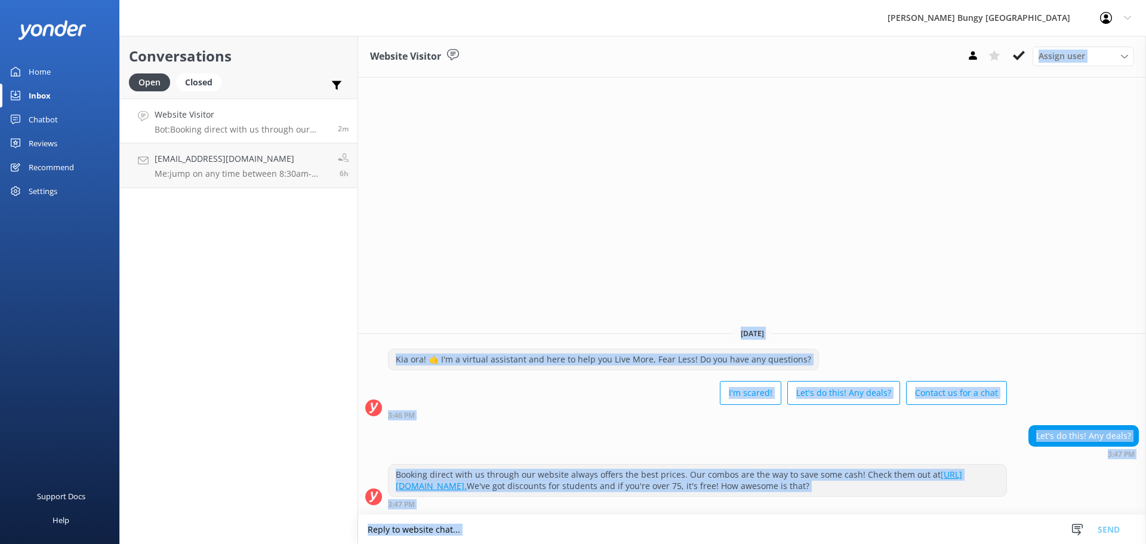
drag, startPoint x: 744, startPoint y: 154, endPoint x: 1098, endPoint y: 531, distance: 517.2
click at [1098, 531] on div "Website Visitor Assign user Mike Voyce Michelle Gillard Tech Admin Dan Waugh Re…" at bounding box center [752, 290] width 788 height 508
click at [852, 256] on div "Website Visitor Assign user Mike Voyce Michelle Gillard Tech Admin Dan Waugh Re…" at bounding box center [752, 290] width 788 height 508
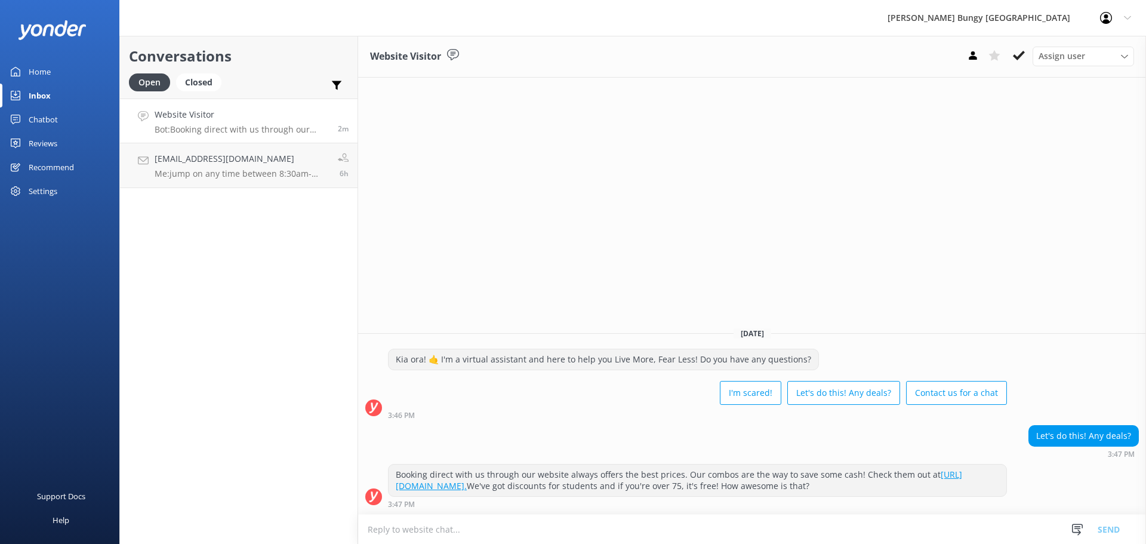
click at [1002, 279] on div "Website Visitor Assign user Mike Voyce Michelle Gillard Tech Admin Dan Waugh Re…" at bounding box center [752, 290] width 788 height 508
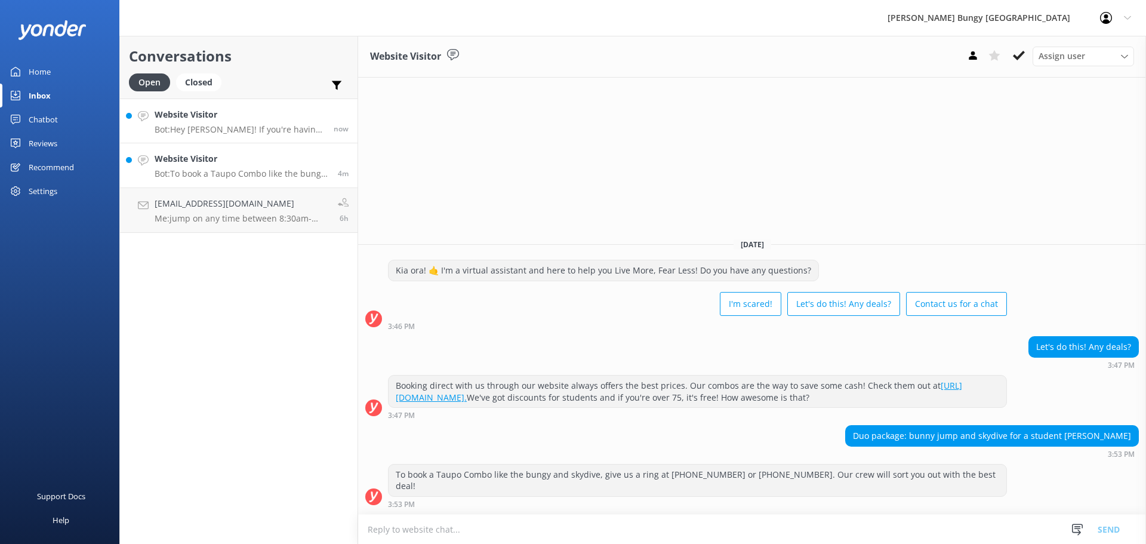
click at [197, 113] on h4 "Website Visitor" at bounding box center [240, 114] width 170 height 13
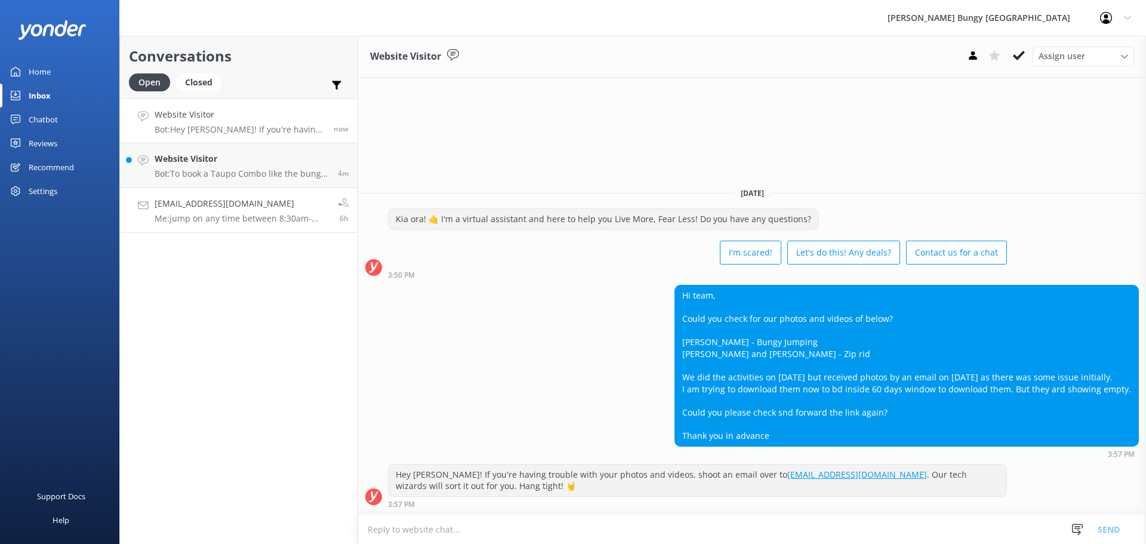
click at [168, 190] on link "rtridan@gmail.com Me: jump on any time between 8:30am-5pm NZT and someone will …" at bounding box center [239, 210] width 238 height 45
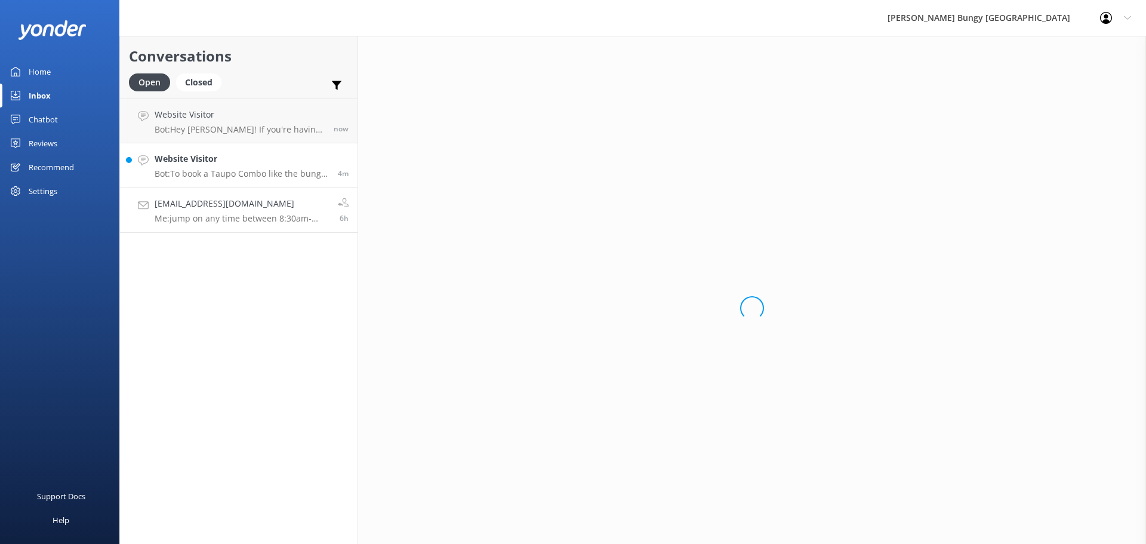
click at [190, 168] on div "Website Visitor Bot: To book a Taupo Combo like the bungy and skydive, give us …" at bounding box center [242, 165] width 174 height 26
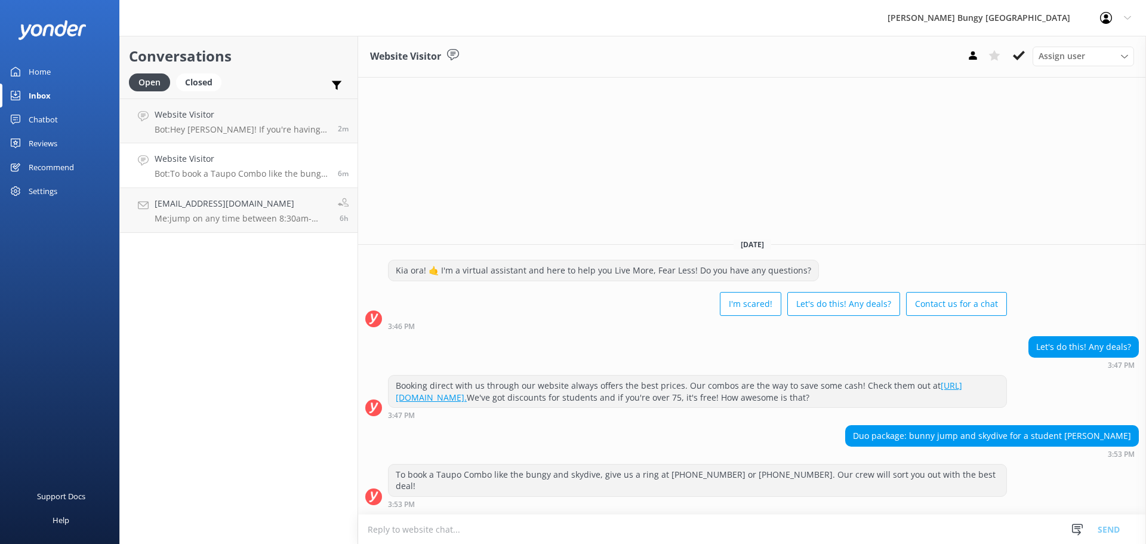
click at [1025, 278] on div "Kia ora! 🤙 I'm a virtual assistant and here to help you Live More, Fear Less! D…" at bounding box center [752, 295] width 788 height 70
click at [237, 134] on p "Bot: Hey [PERSON_NAME]! If you're having trouble with your photos and videos, s…" at bounding box center [240, 129] width 170 height 11
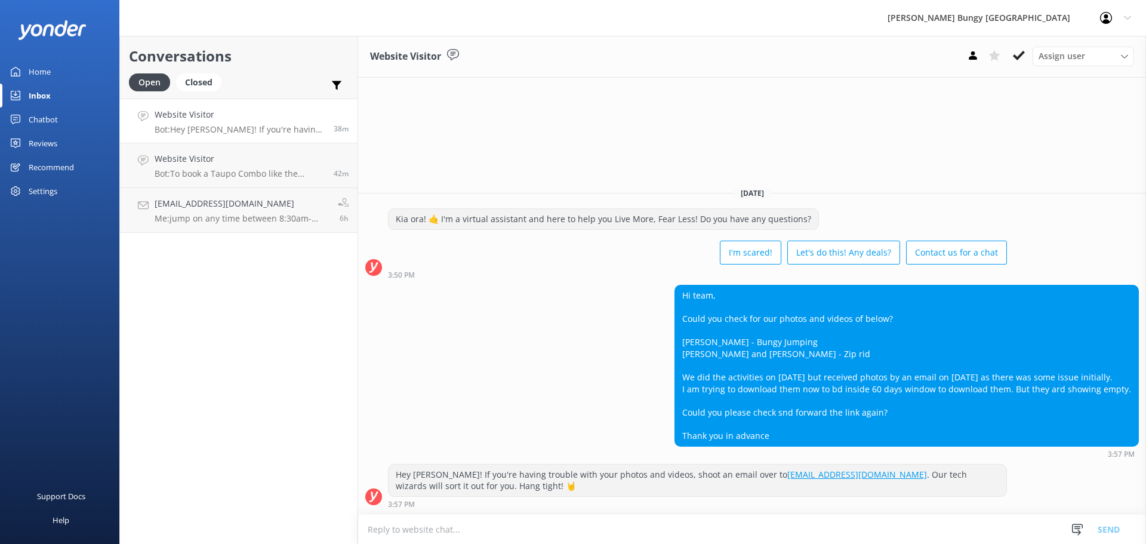
drag, startPoint x: 693, startPoint y: 52, endPoint x: 676, endPoint y: 54, distance: 16.9
click at [676, 54] on div "Website Visitor Assign user [PERSON_NAME] [PERSON_NAME] Tech Admin [PERSON_NAME…" at bounding box center [752, 57] width 788 height 42
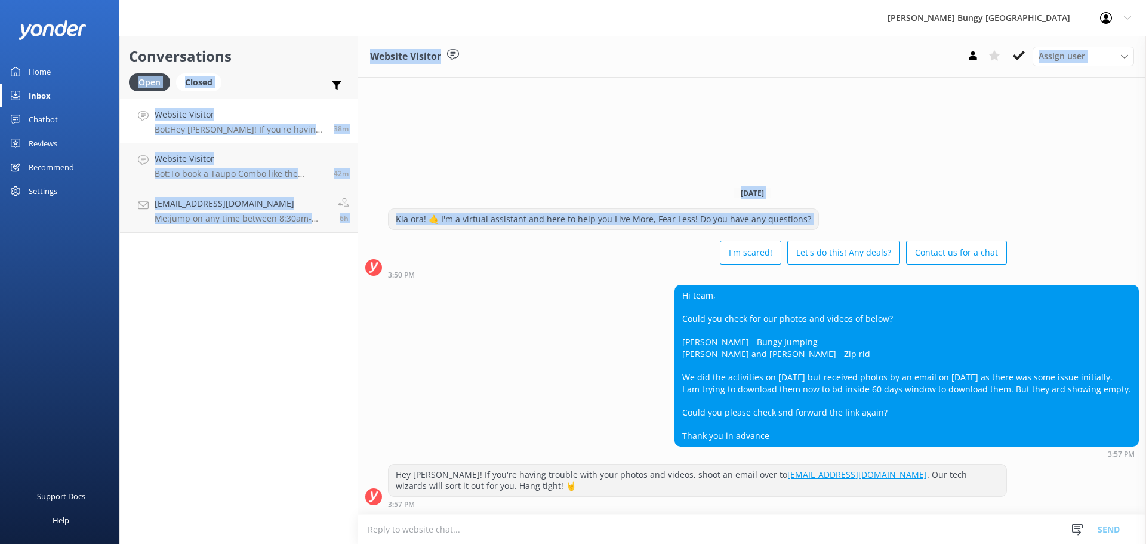
drag, startPoint x: 234, startPoint y: 70, endPoint x: 401, endPoint y: 268, distance: 259.2
click at [401, 268] on div "Conversations Open Closed Important Assigned to me Unassigned Website Visitor B…" at bounding box center [632, 290] width 1027 height 508
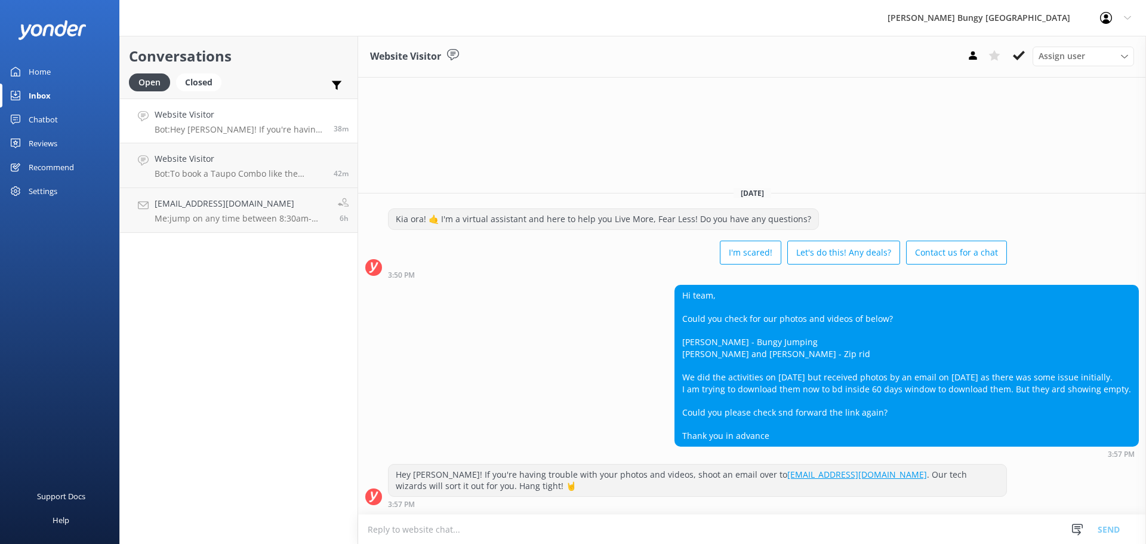
click at [1082, 256] on div "Kia ora! 🤙 I'm a virtual assistant and here to help you Live More, Fear Less! D…" at bounding box center [752, 243] width 788 height 70
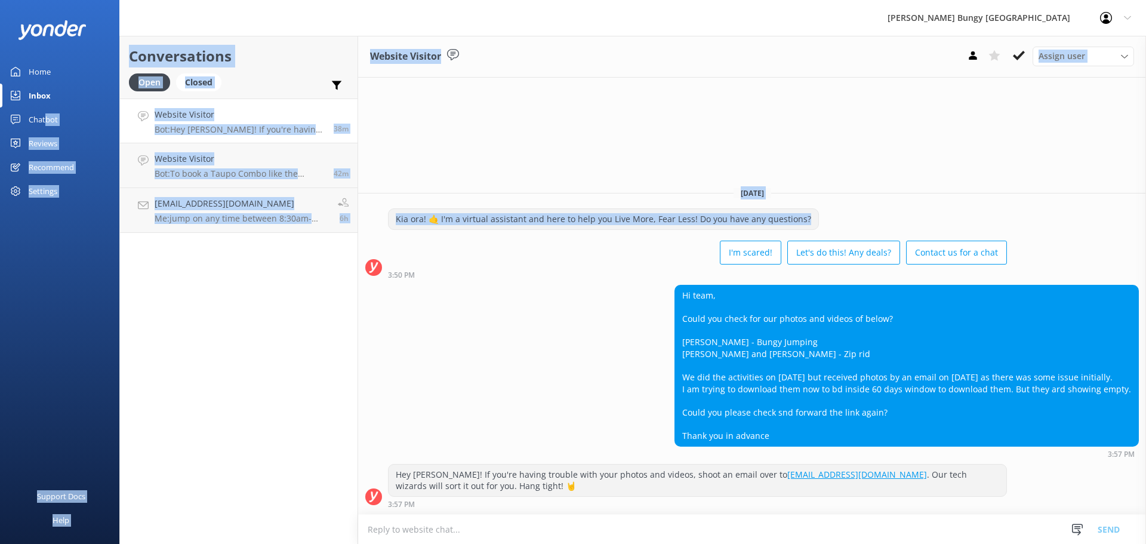
drag, startPoint x: 880, startPoint y: 220, endPoint x: 45, endPoint y: 109, distance: 841.7
click at [45, 109] on div "[PERSON_NAME] Bungy New Zealand Profile Settings Logout Home Inbox Chatbot Cont…" at bounding box center [573, 290] width 1146 height 508
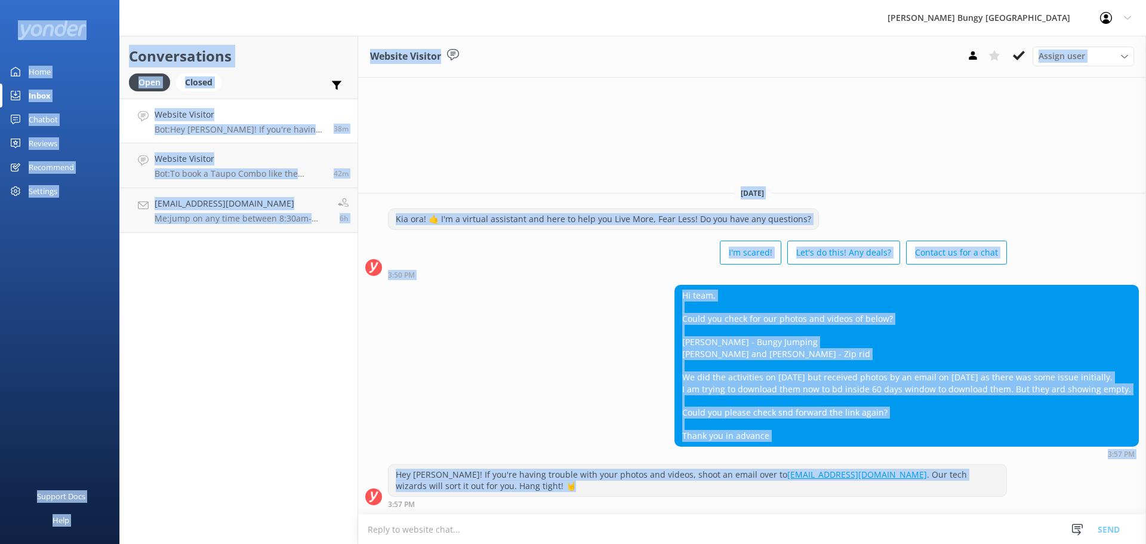
drag, startPoint x: 62, startPoint y: 3, endPoint x: 779, endPoint y: 490, distance: 866.6
click at [779, 490] on div "[PERSON_NAME] Bungy New Zealand Profile Settings Logout Home Inbox Chatbot Cont…" at bounding box center [573, 290] width 1146 height 508
click at [355, 384] on div "Conversations Open Closed Important Assigned to me Unassigned Website Visitor B…" at bounding box center [238, 290] width 239 height 508
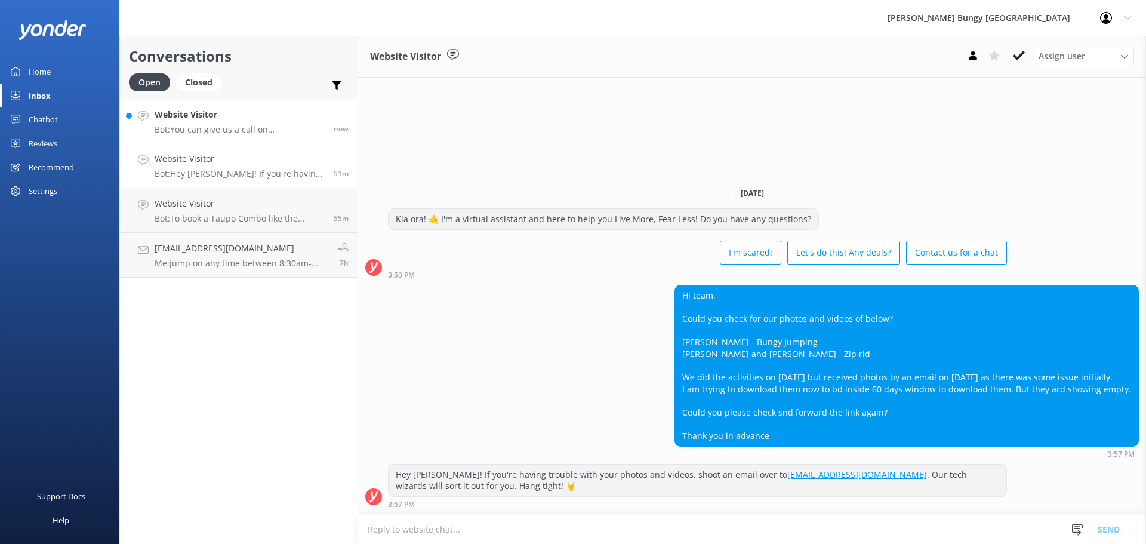
click at [267, 109] on h4 "Website Visitor" at bounding box center [240, 114] width 170 height 13
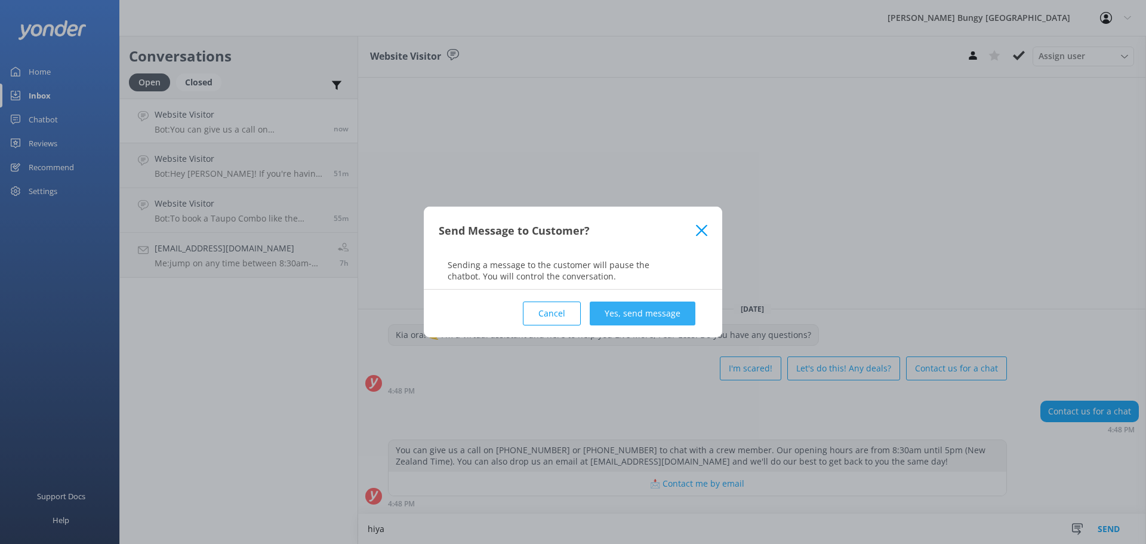
type textarea "hiya"
click at [636, 308] on button "Yes, send message" at bounding box center [643, 313] width 106 height 24
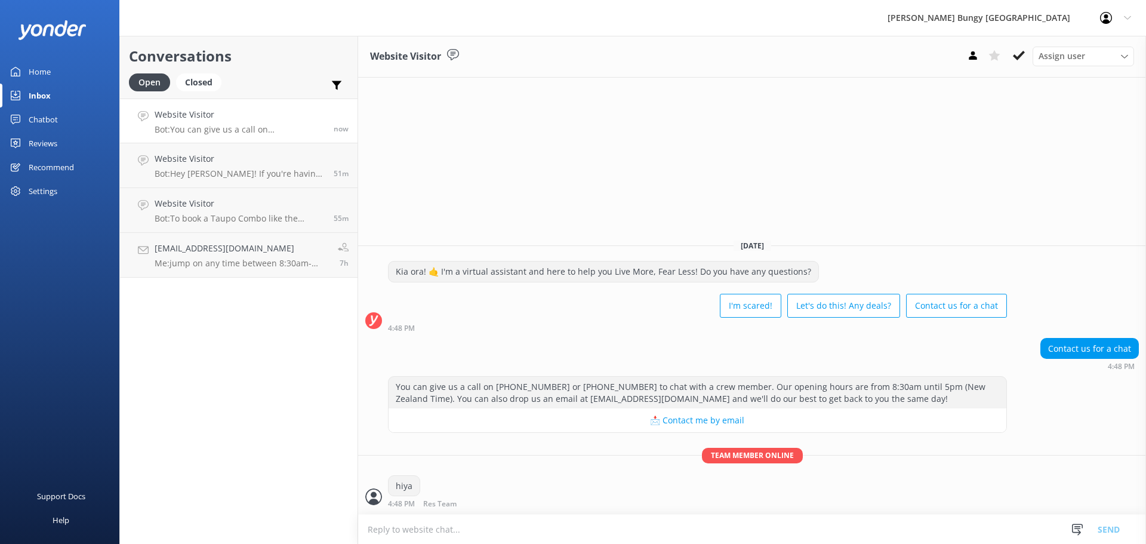
click at [631, 538] on textarea at bounding box center [752, 528] width 788 height 29
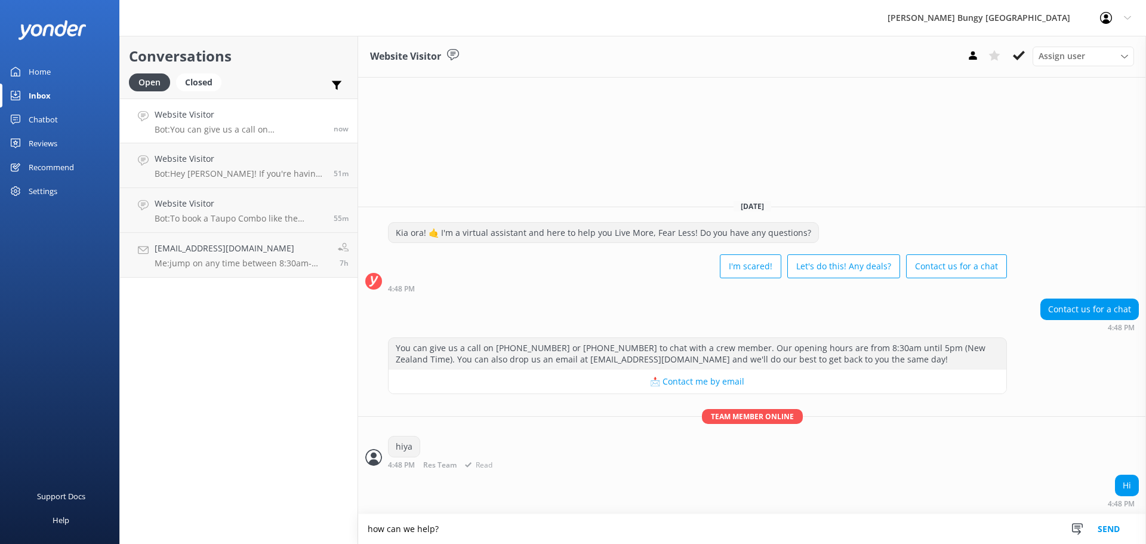
type textarea "how can we help?"
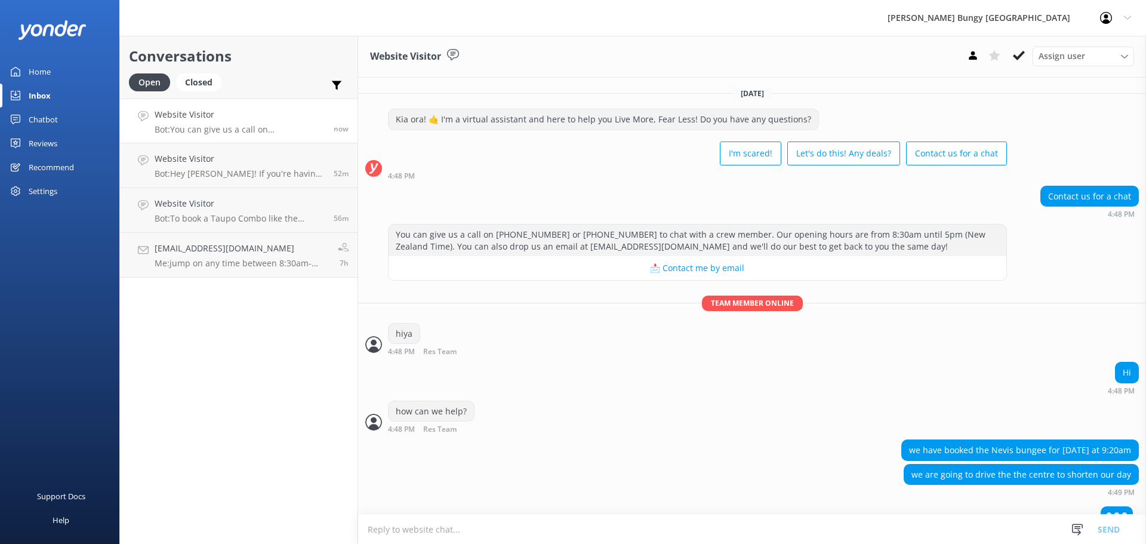
scroll to position [16, 0]
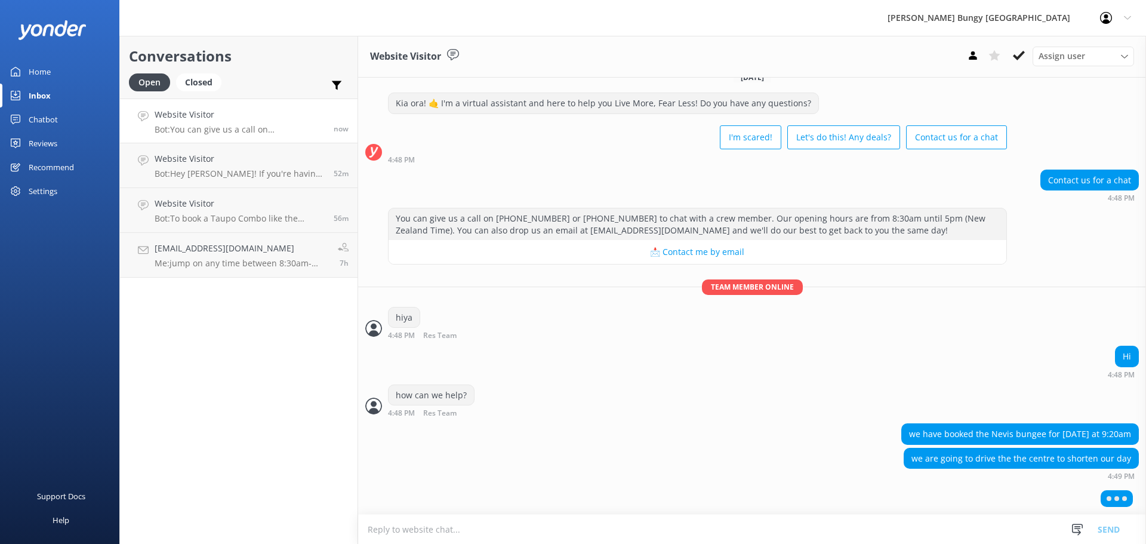
click at [1038, 518] on textarea at bounding box center [752, 528] width 788 height 29
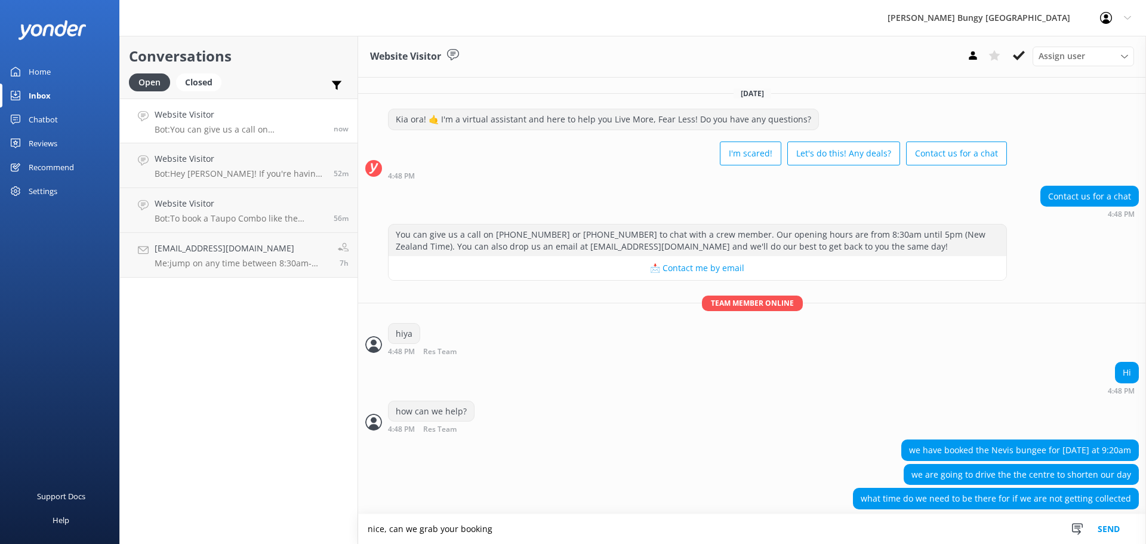
scroll to position [13, 0]
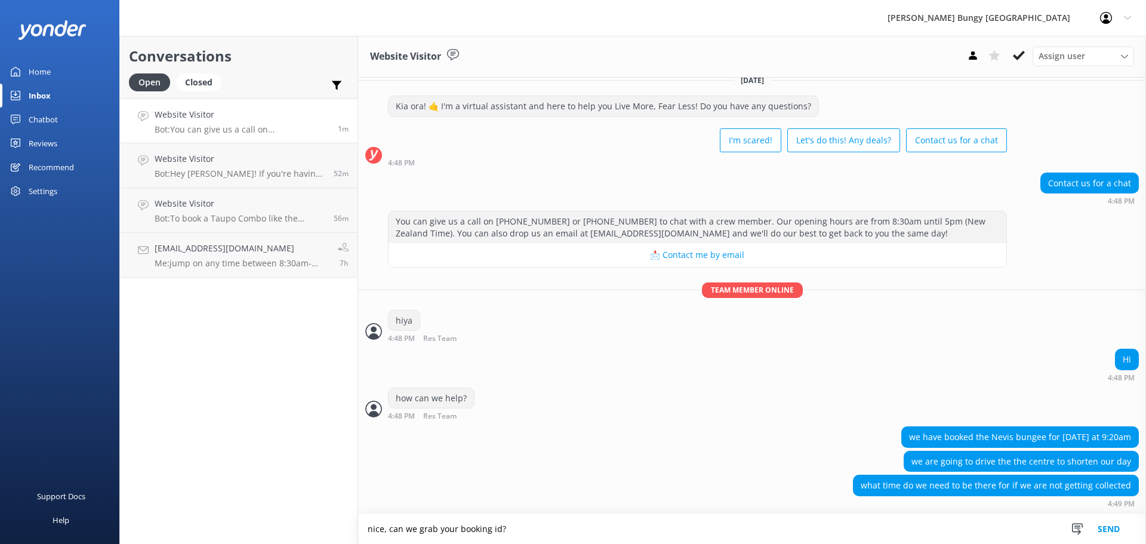
type textarea "nice, can we grab your booking id?"
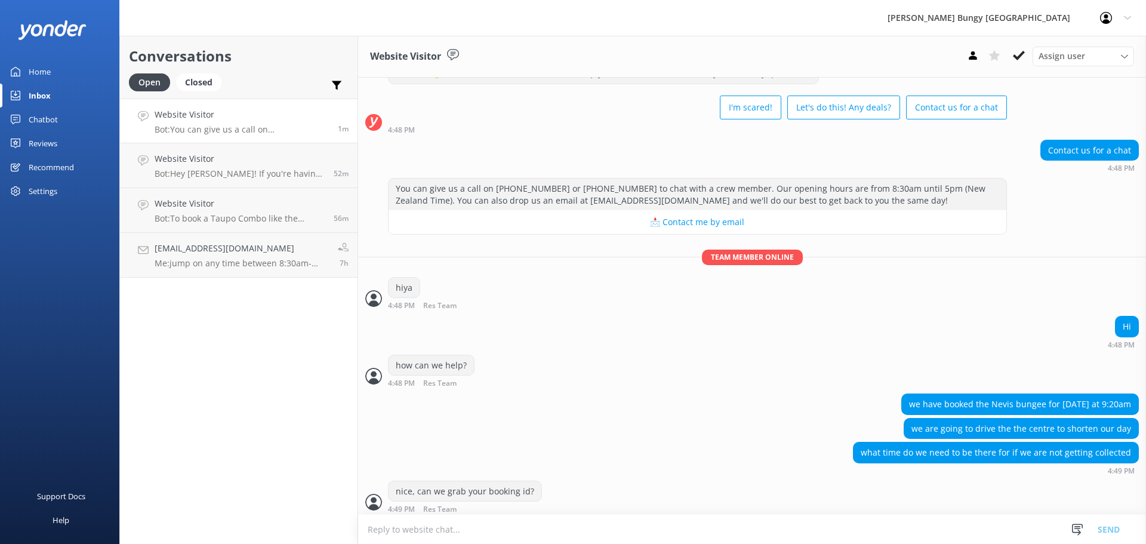
scroll to position [51, 0]
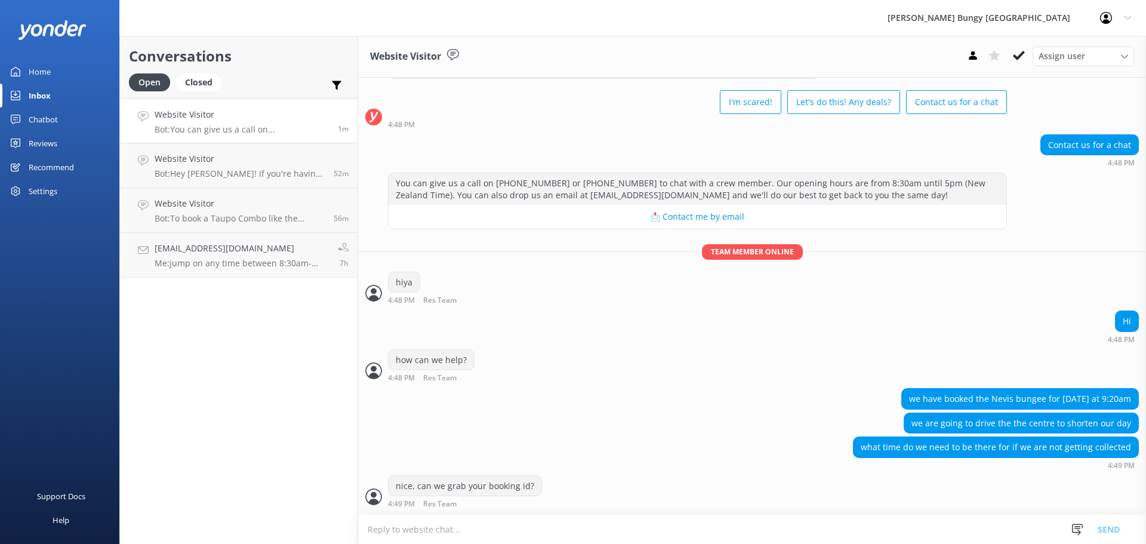
click at [891, 535] on textarea at bounding box center [752, 528] width 788 height 29
type textarea "we will need to amend your pick up location"
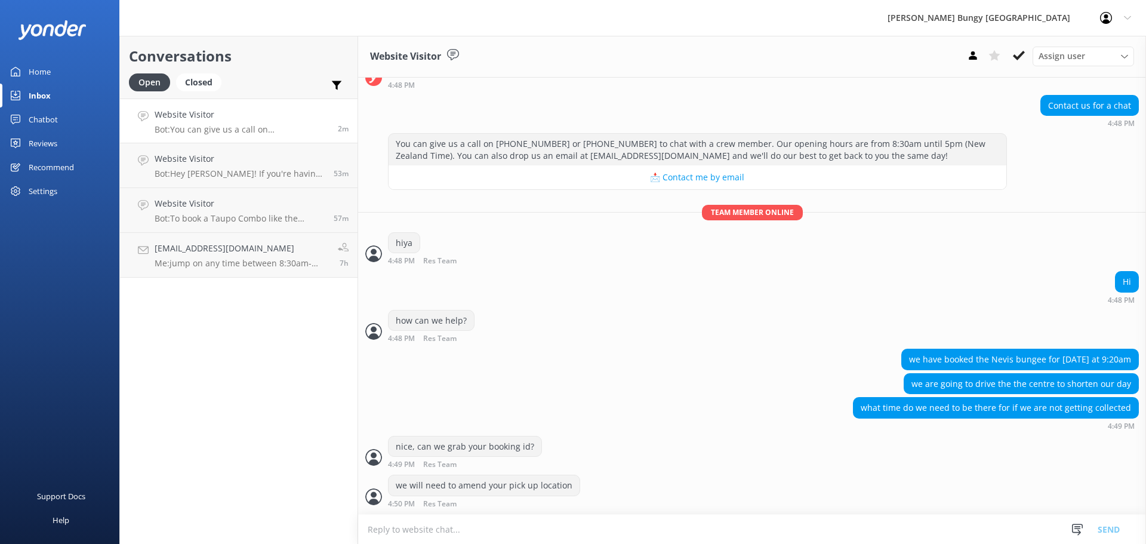
scroll to position [129, 0]
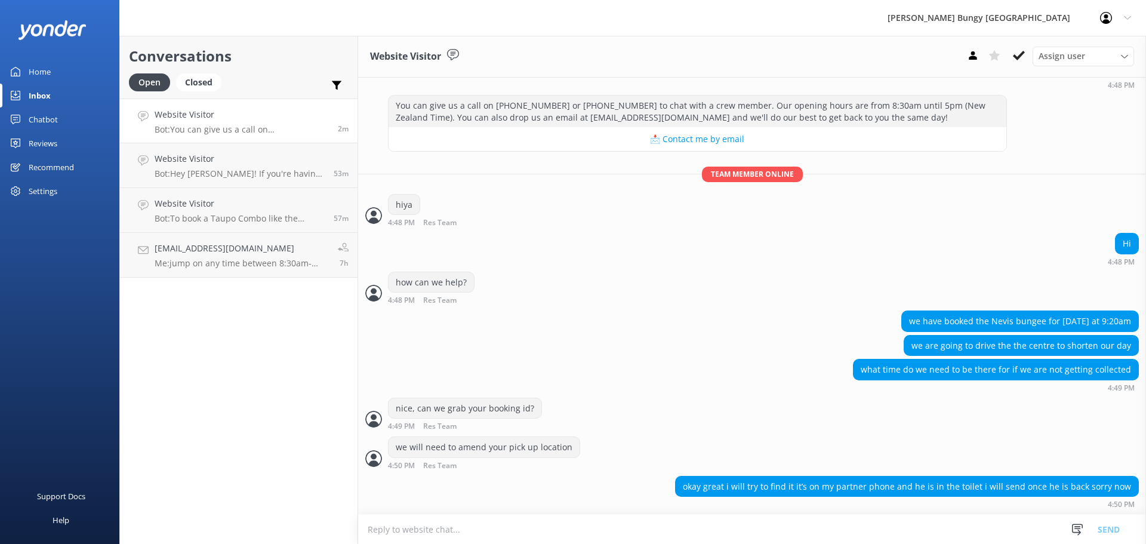
click at [659, 523] on textarea at bounding box center [752, 528] width 788 height 29
type textarea "all good, what is the name on the booking?"
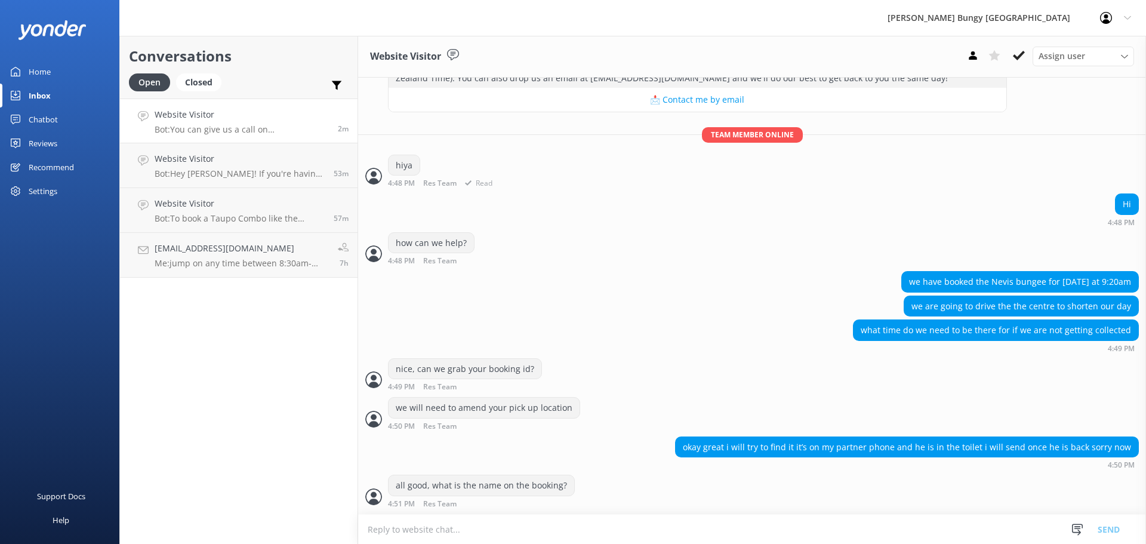
scroll to position [207, 0]
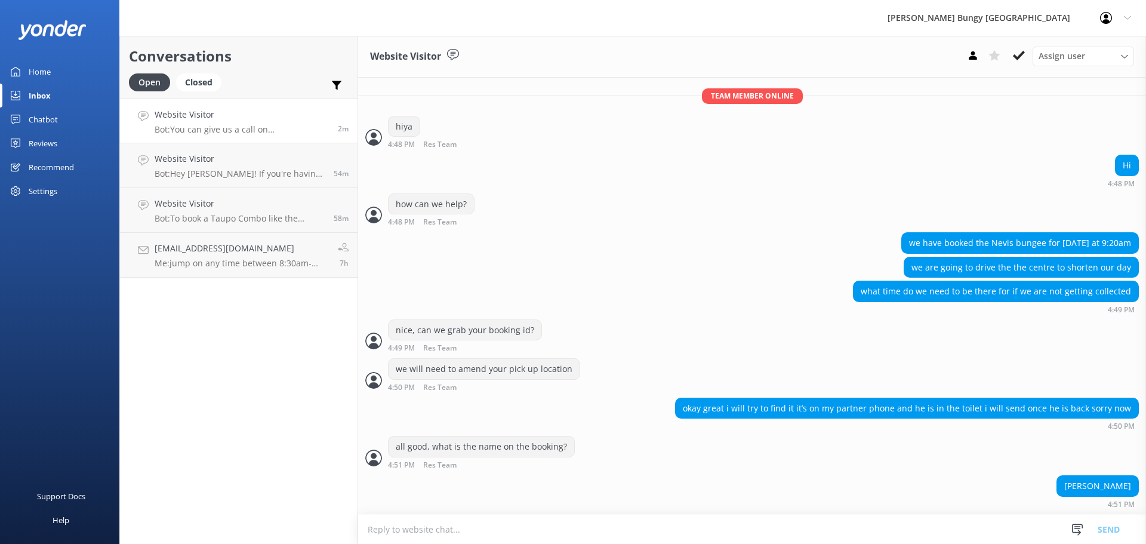
click at [929, 531] on textarea at bounding box center [752, 528] width 788 height 29
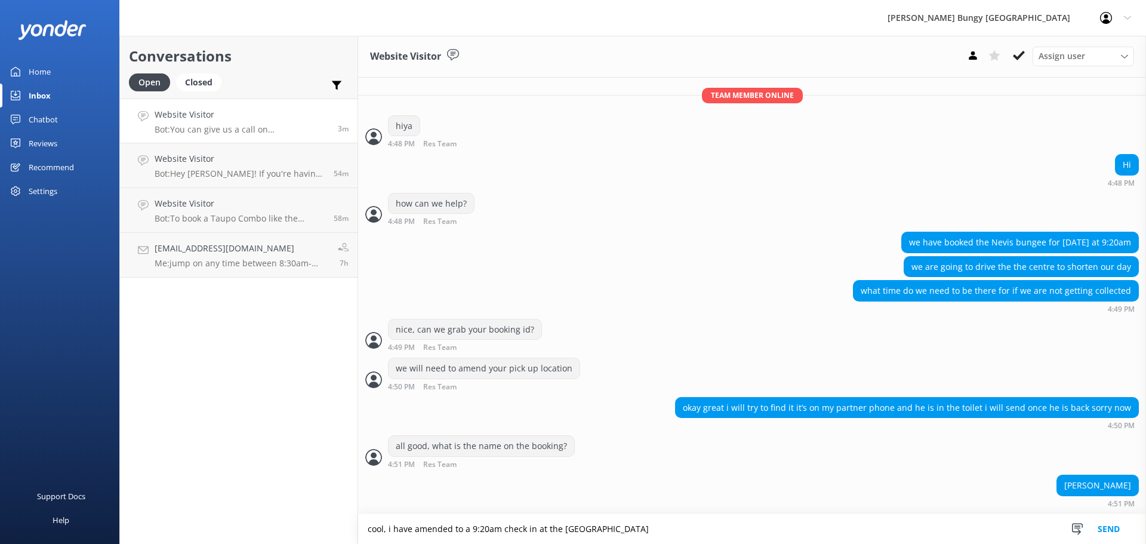
type textarea "cool, i have amended to a 9:20am check in at the [GEOGRAPHIC_DATA]"
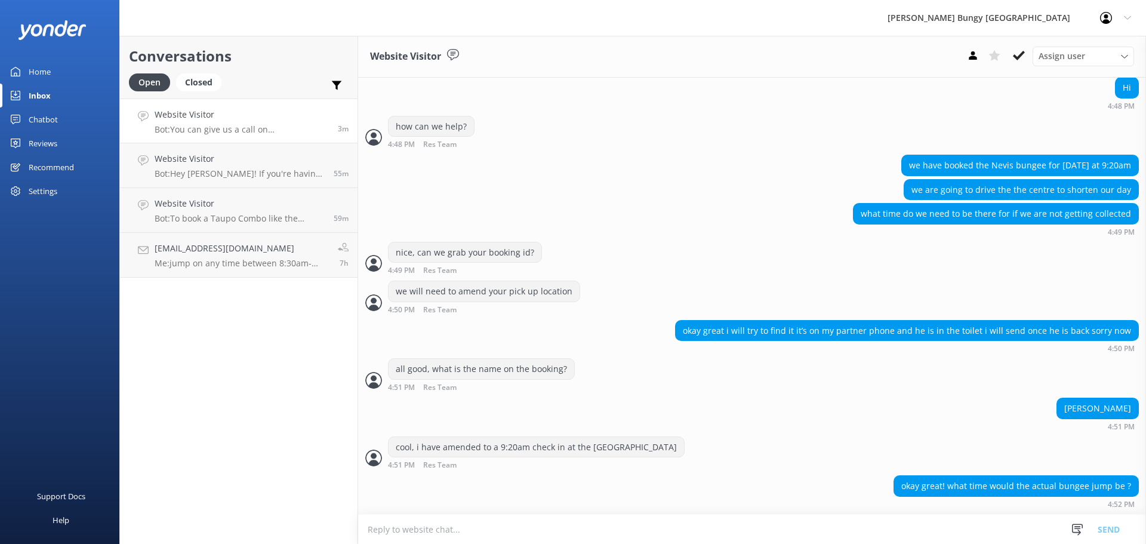
scroll to position [309, 0]
